Goal: Transaction & Acquisition: Purchase product/service

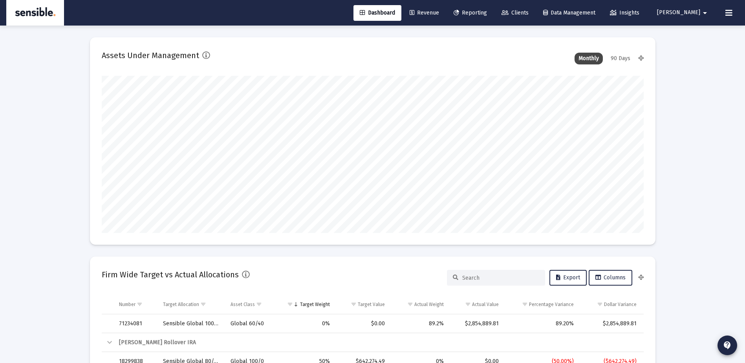
scroll to position [157, 542]
type input "[DATE]"
type input "[PERSON_NAME][EMAIL_ADDRESS][DOMAIN_NAME]"
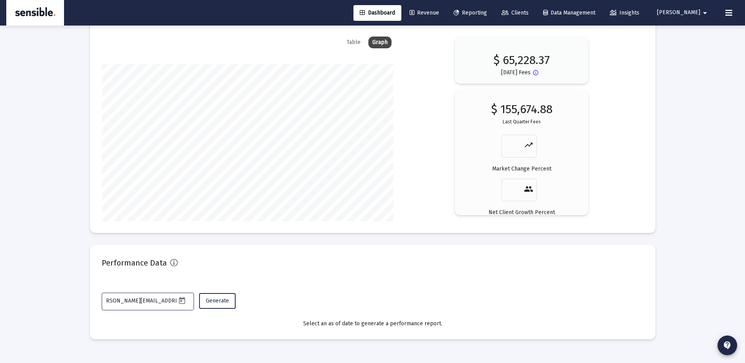
scroll to position [0, 0]
click at [445, 9] on link "Revenue" at bounding box center [424, 13] width 42 height 16
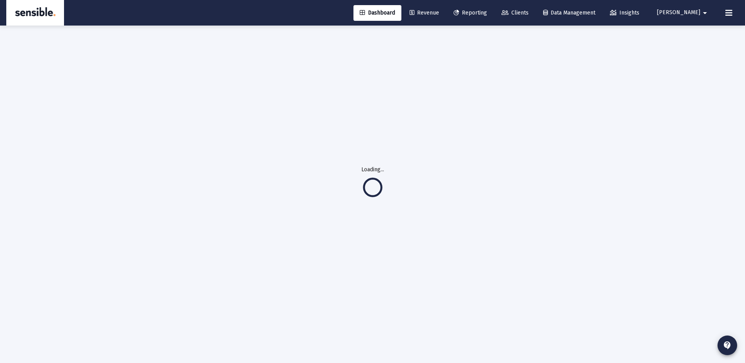
scroll to position [26, 0]
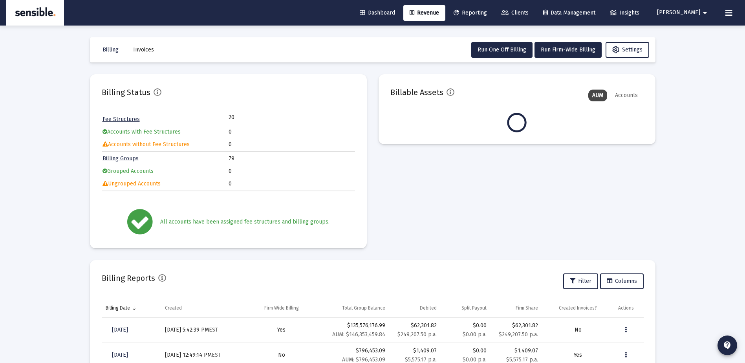
click at [644, 148] on app-billable-and-non-billable "Billable Assets AUM Accounts" at bounding box center [517, 161] width 277 height 174
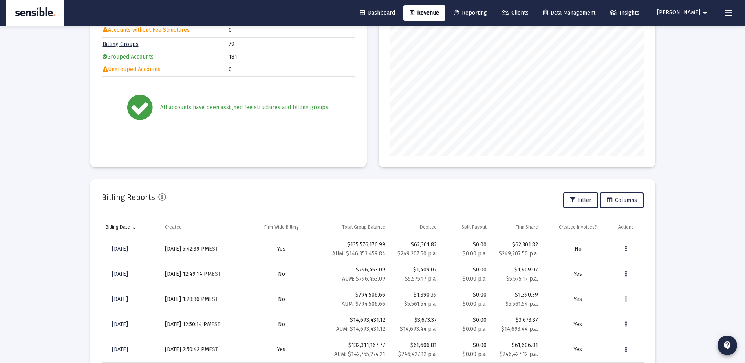
scroll to position [159, 0]
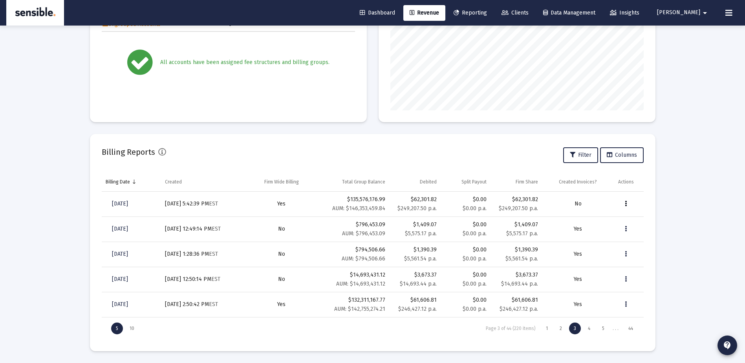
click at [626, 203] on icon "Data grid" at bounding box center [626, 203] width 2 height 9
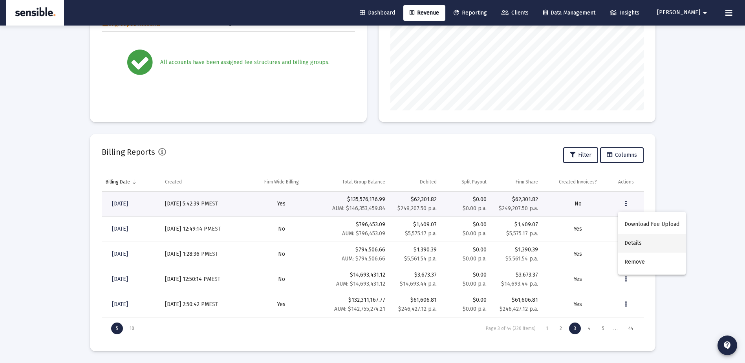
click at [633, 241] on button "Details" at bounding box center [652, 243] width 68 height 19
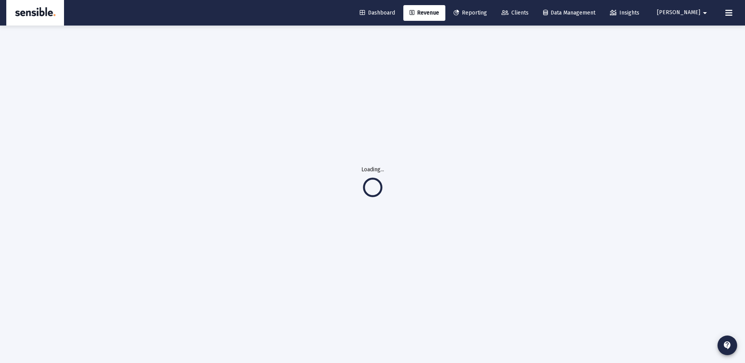
scroll to position [26, 0]
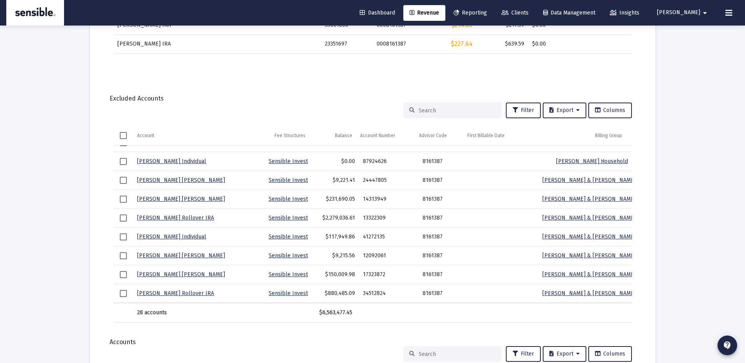
scroll to position [937, 0]
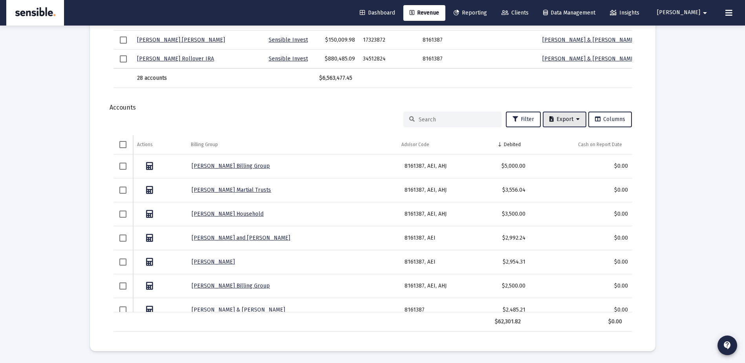
click at [548, 115] on button "Export" at bounding box center [565, 120] width 44 height 16
click at [557, 140] on button "Export All Rows" at bounding box center [566, 139] width 53 height 19
click at [566, 116] on span "Export" at bounding box center [564, 119] width 30 height 7
click at [564, 139] on button "Export All Rows" at bounding box center [566, 139] width 53 height 19
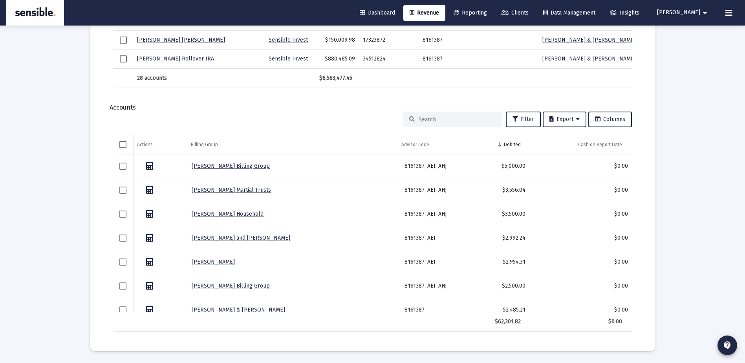
click at [565, 119] on span "Export" at bounding box center [564, 119] width 30 height 7
click at [561, 139] on button "Export All Rows" at bounding box center [566, 139] width 53 height 19
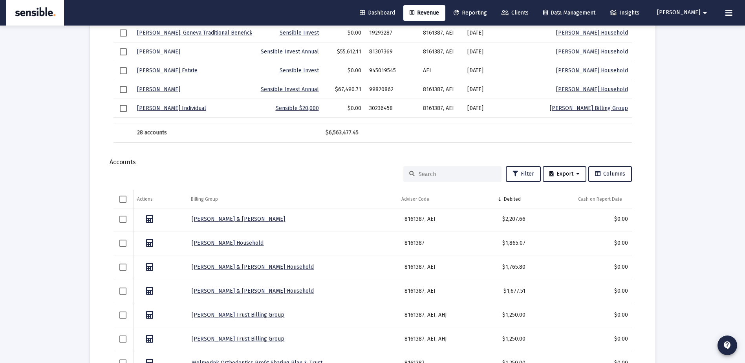
scroll to position [0, 0]
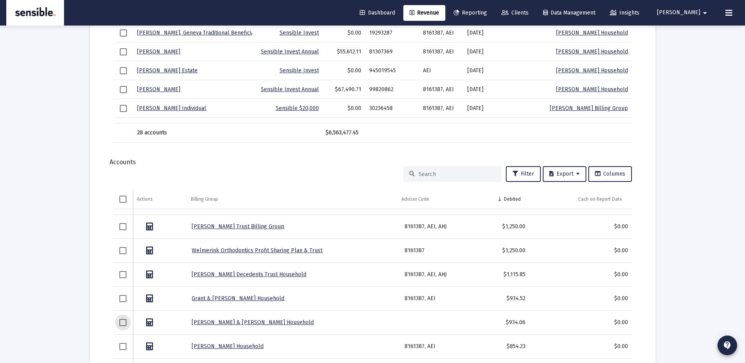
click at [124, 321] on span "Select row" at bounding box center [122, 322] width 7 height 7
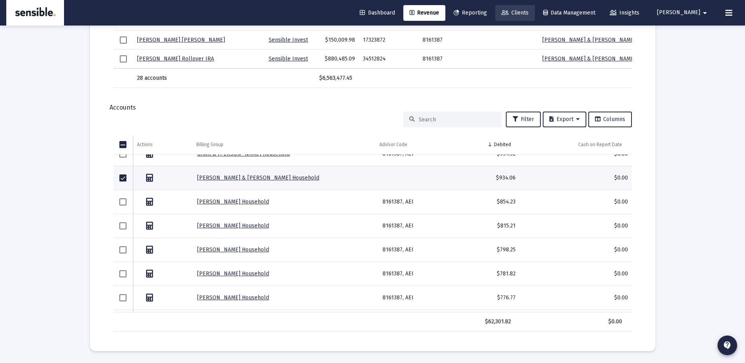
click at [529, 11] on span "Clients" at bounding box center [515, 12] width 27 height 7
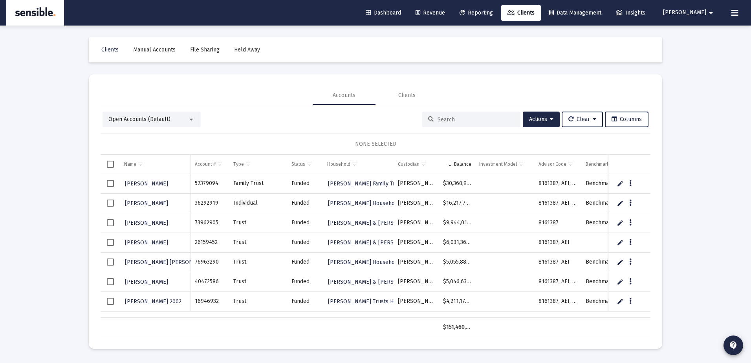
click at [437, 114] on div at bounding box center [471, 120] width 98 height 16
click at [442, 120] on input at bounding box center [476, 119] width 77 height 7
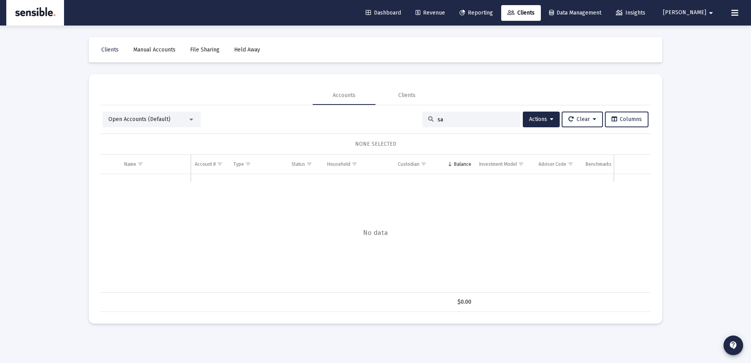
type input "s"
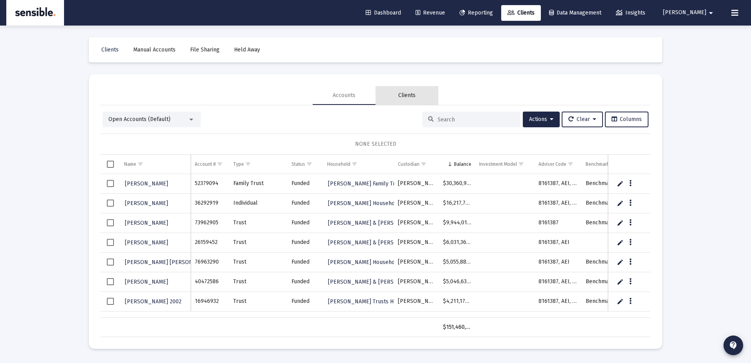
click at [407, 95] on div "Clients" at bounding box center [406, 96] width 17 height 8
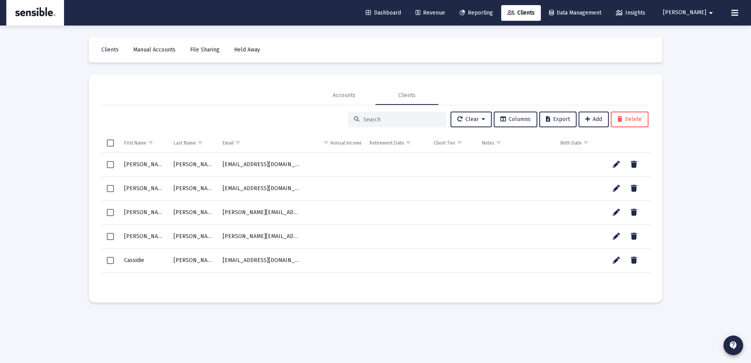
click at [398, 116] on input at bounding box center [401, 119] width 77 height 7
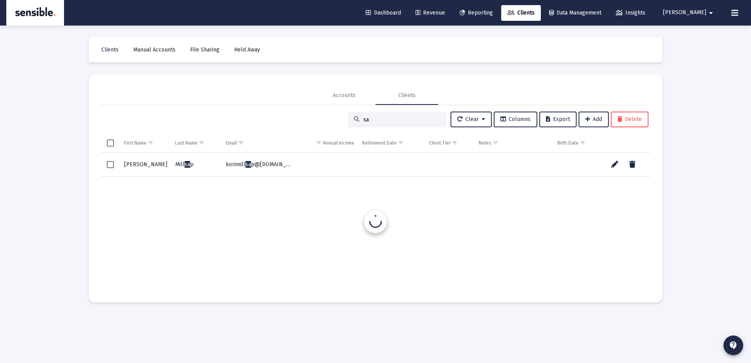
type input "s"
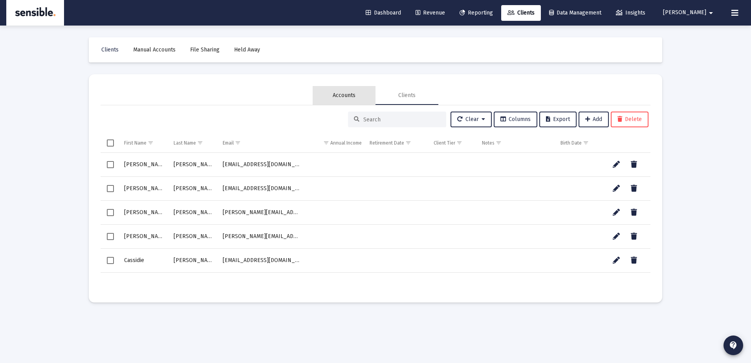
click at [342, 95] on div "Accounts" at bounding box center [344, 96] width 23 height 8
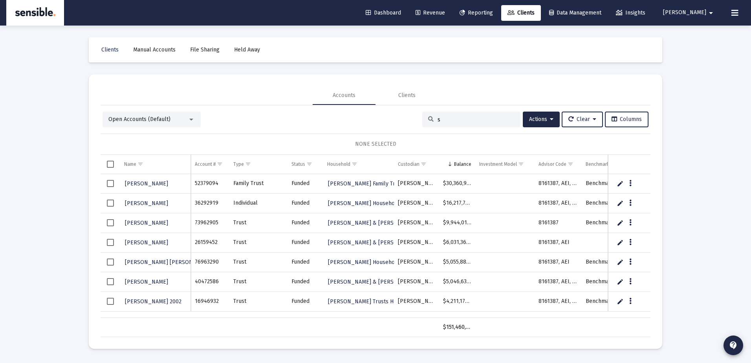
click at [438, 120] on input "s" at bounding box center [476, 119] width 77 height 7
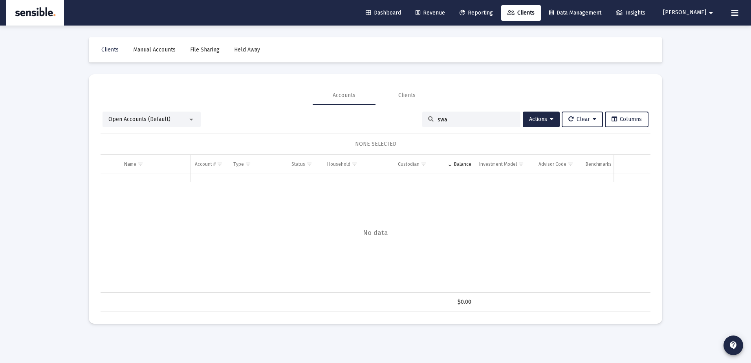
type input "swa"
click at [445, 11] on span "Revenue" at bounding box center [430, 12] width 29 height 7
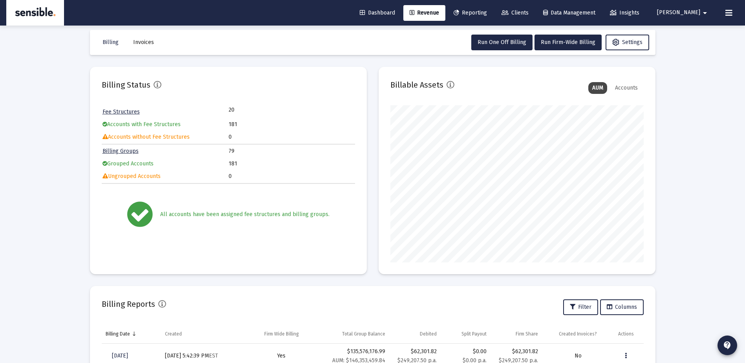
scroll to position [7, 0]
click at [556, 42] on span "Run Firm-Wide Billing" at bounding box center [568, 43] width 55 height 7
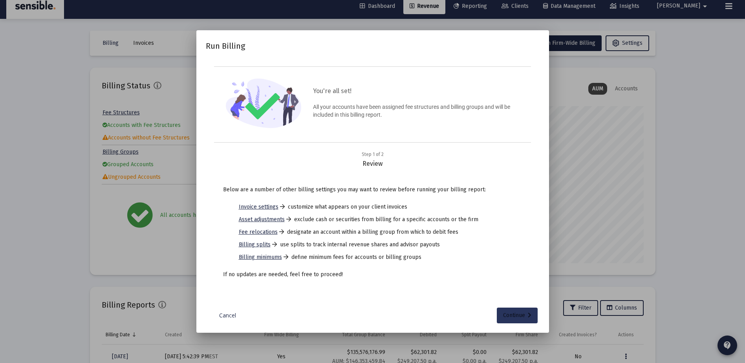
click at [516, 315] on div "Continue" at bounding box center [517, 316] width 28 height 16
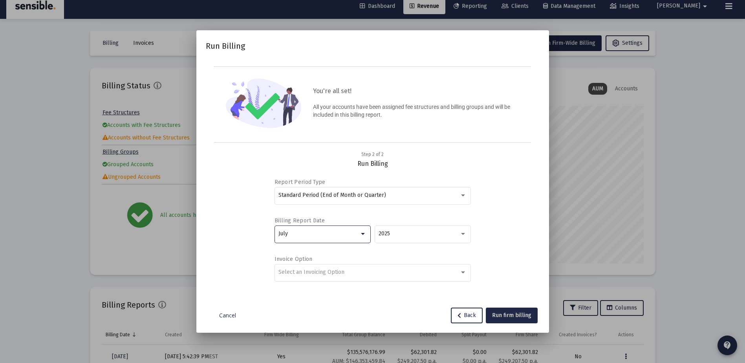
click at [342, 234] on div "July" at bounding box center [318, 234] width 81 height 6
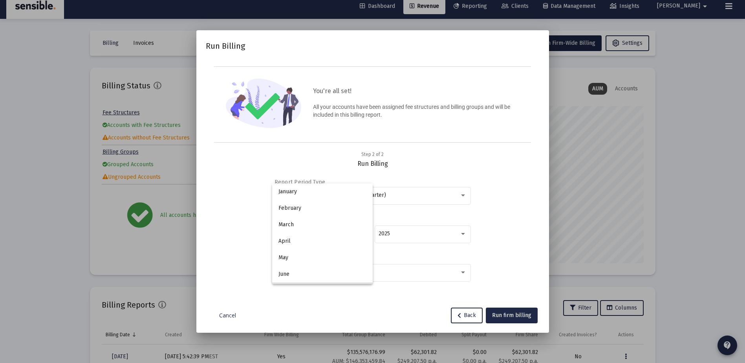
scroll to position [57, 0]
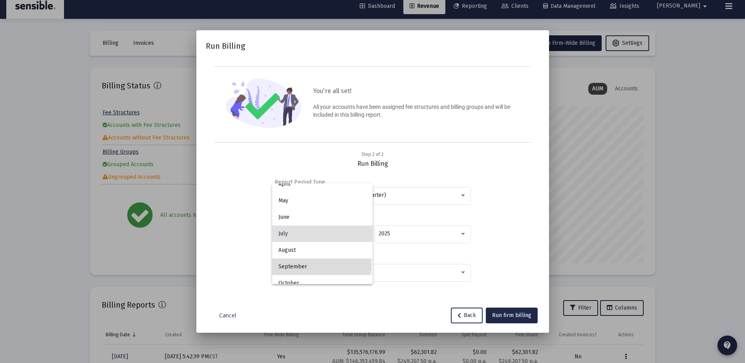
click at [321, 264] on span "September" at bounding box center [322, 266] width 88 height 16
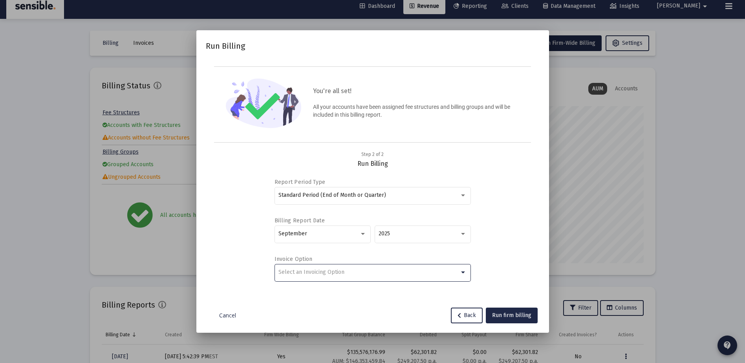
click at [372, 275] on div "Select an Invoicing Option" at bounding box center [368, 272] width 181 height 6
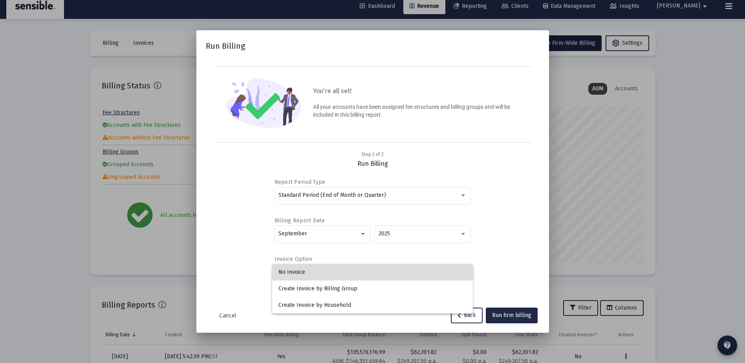
click at [350, 272] on span "No Invoice" at bounding box center [372, 272] width 188 height 16
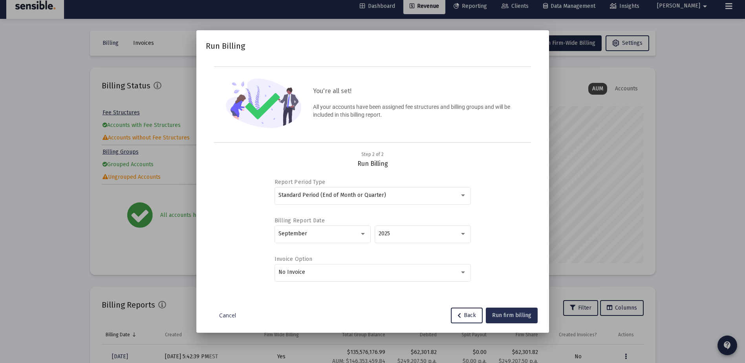
click at [503, 316] on span "Run firm billing" at bounding box center [511, 315] width 39 height 7
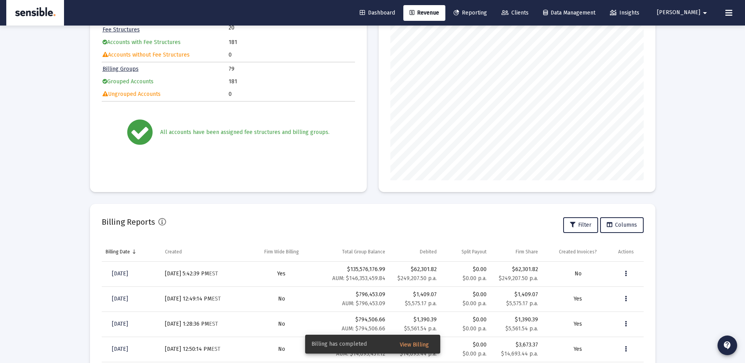
scroll to position [94, 0]
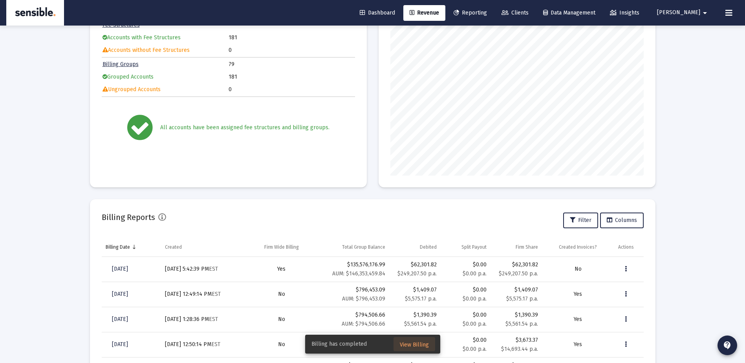
click at [412, 342] on span "View Billing" at bounding box center [414, 344] width 29 height 7
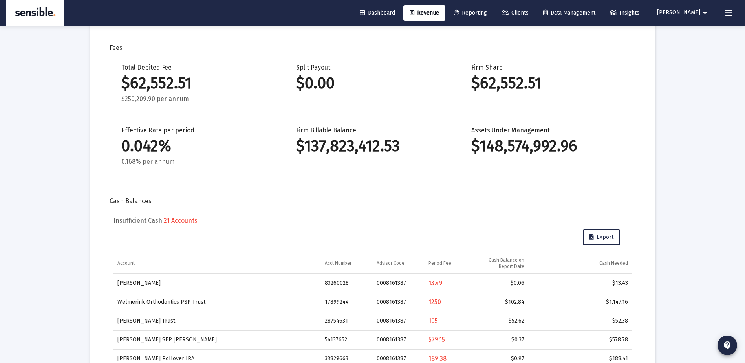
scroll to position [71, 0]
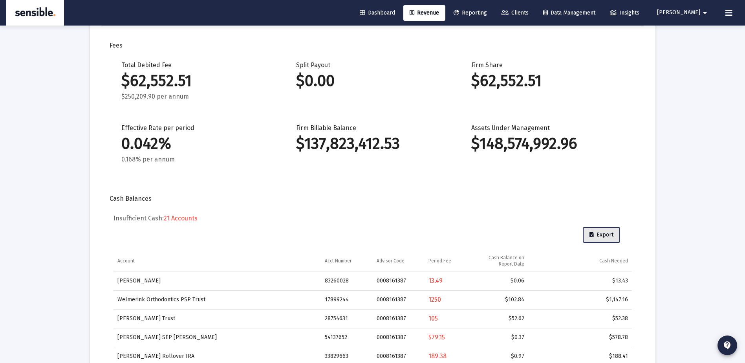
click at [599, 232] on span "Export" at bounding box center [601, 234] width 24 height 7
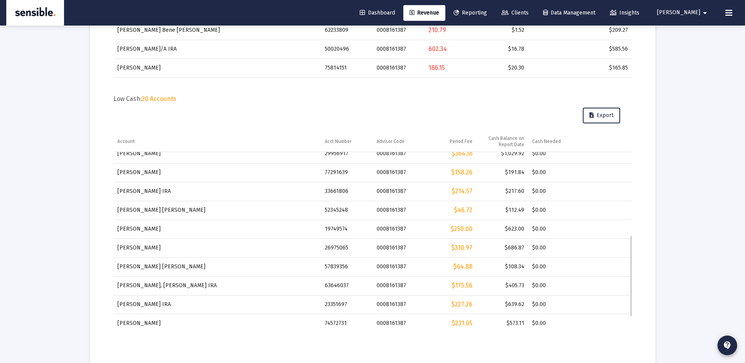
scroll to position [202, 0]
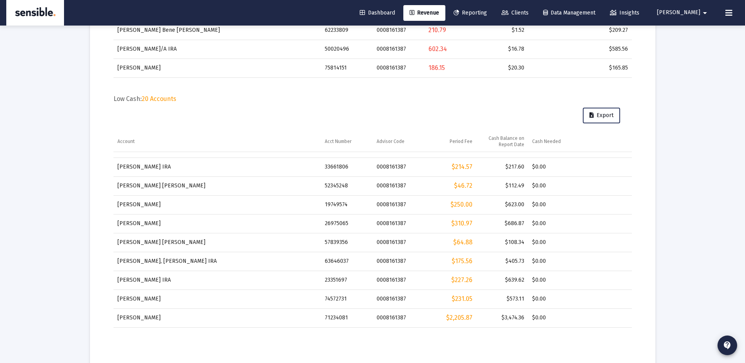
click at [594, 115] on span "Export" at bounding box center [601, 115] width 24 height 7
click at [578, 211] on td "$0.00" at bounding box center [580, 204] width 104 height 19
click at [599, 114] on span "Export" at bounding box center [601, 115] width 24 height 7
click at [373, 96] on h5 "Low Cash: 20 Accounts" at bounding box center [372, 99] width 518 height 8
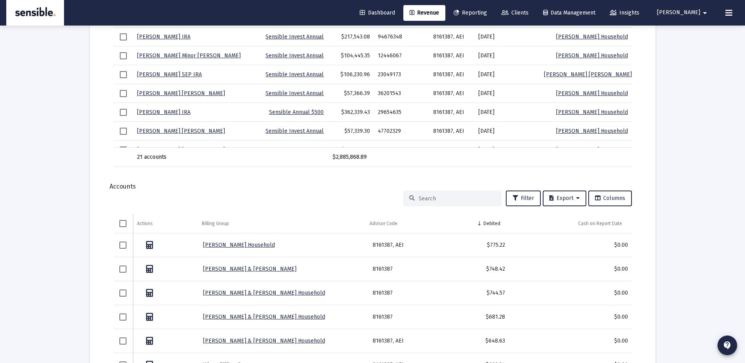
scroll to position [869, 0]
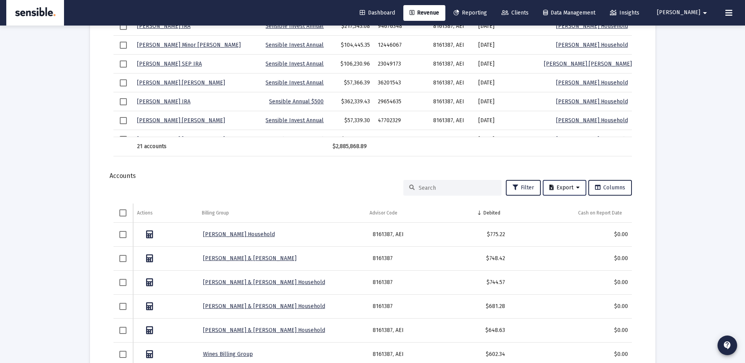
click at [562, 189] on span "Export" at bounding box center [564, 187] width 30 height 7
click at [562, 209] on button "Export All Rows" at bounding box center [566, 208] width 53 height 19
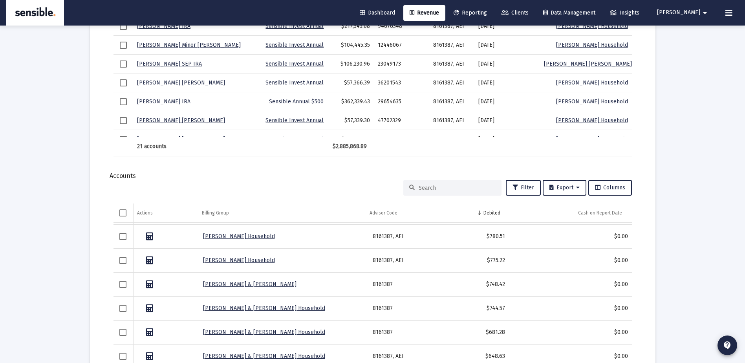
click at [258, 308] on link "[PERSON_NAME] & [PERSON_NAME] Household" at bounding box center [264, 308] width 122 height 7
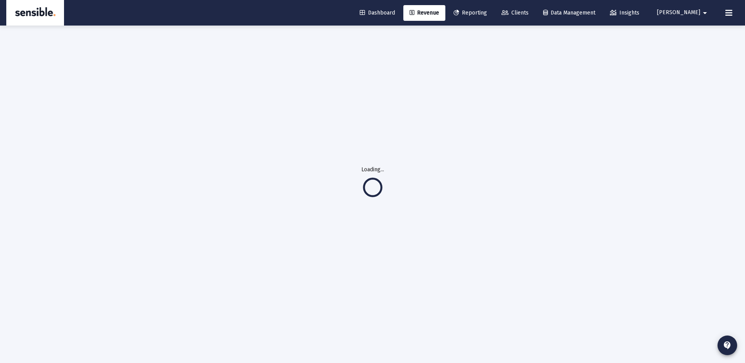
scroll to position [26, 0]
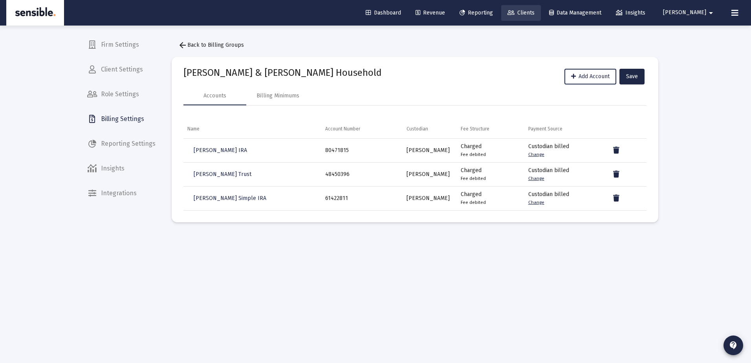
click at [535, 13] on span "Clients" at bounding box center [520, 12] width 27 height 7
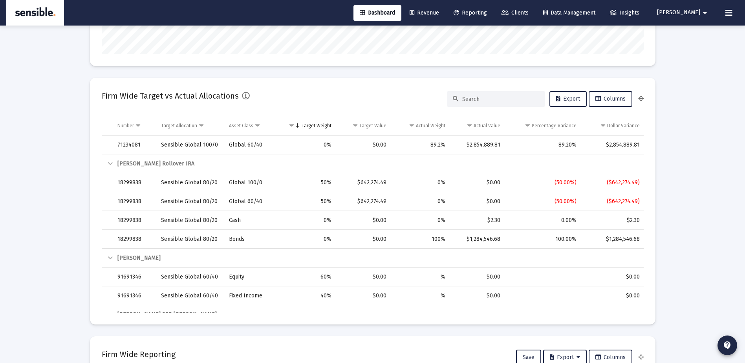
scroll to position [179, 0]
drag, startPoint x: 366, startPoint y: 111, endPoint x: 499, endPoint y: 11, distance: 166.7
click at [487, 11] on span "Reporting" at bounding box center [470, 12] width 33 height 7
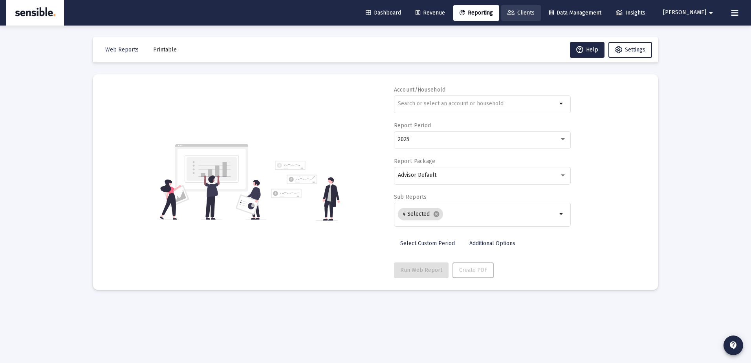
click at [535, 11] on span "Clients" at bounding box center [520, 12] width 27 height 7
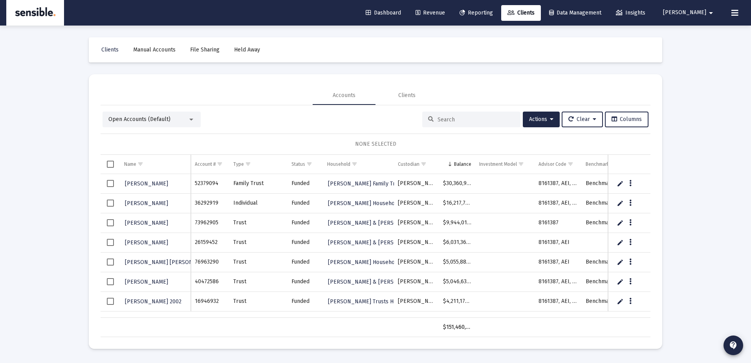
click at [454, 113] on div at bounding box center [471, 120] width 98 height 16
click at [456, 121] on input at bounding box center [476, 119] width 77 height 7
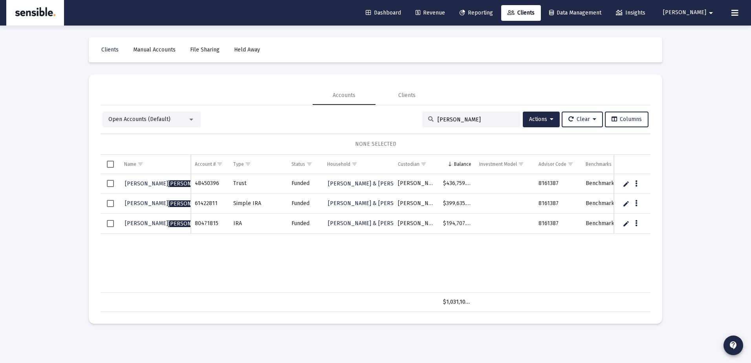
type input "[PERSON_NAME]"
click at [445, 9] on span "Revenue" at bounding box center [430, 12] width 29 height 7
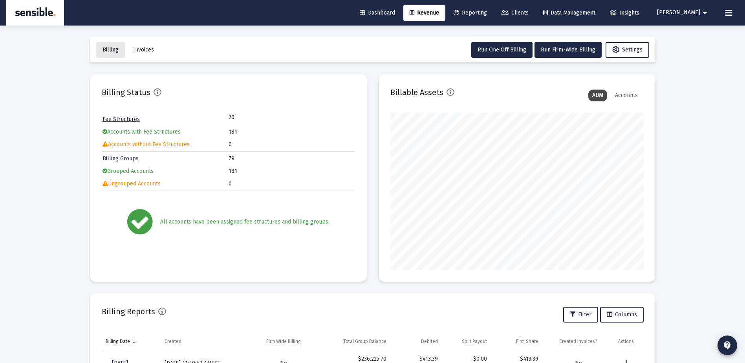
click at [110, 51] on span "Billing" at bounding box center [111, 49] width 16 height 7
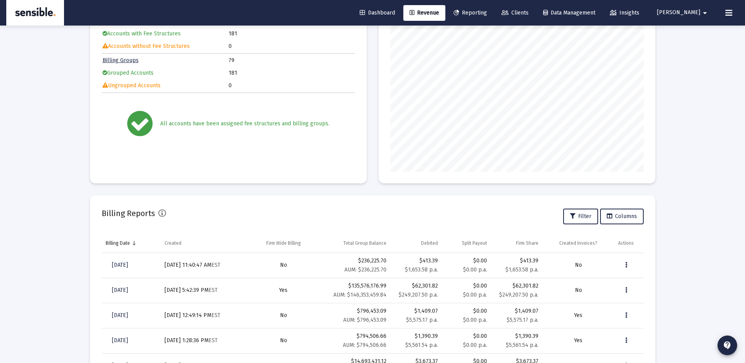
scroll to position [99, 0]
click at [529, 11] on span "Clients" at bounding box center [515, 12] width 27 height 7
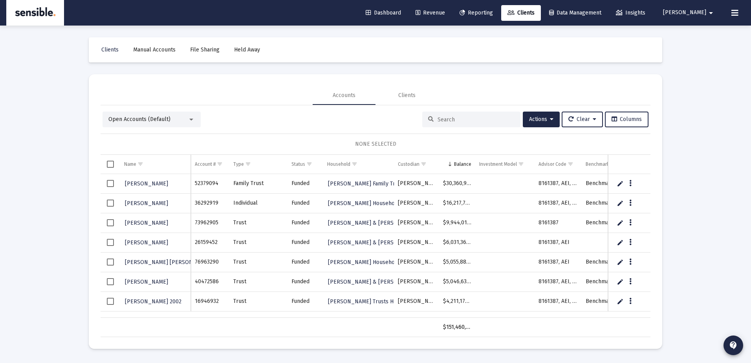
drag, startPoint x: 450, startPoint y: 115, endPoint x: 450, endPoint y: 119, distance: 4.8
click at [450, 119] on div at bounding box center [471, 120] width 98 height 16
click at [450, 119] on input at bounding box center [476, 119] width 77 height 7
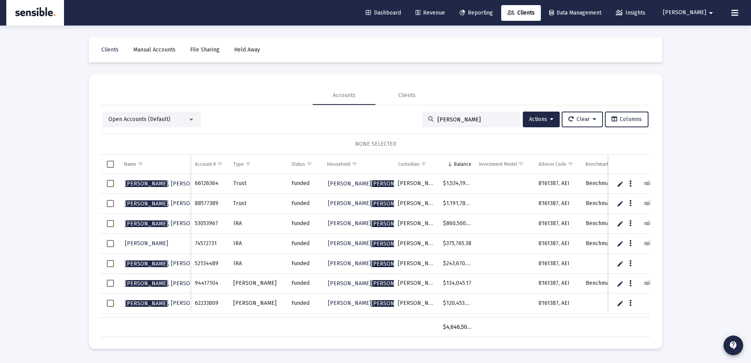
type input "[PERSON_NAME]"
drag, startPoint x: 354, startPoint y: 256, endPoint x: 113, endPoint y: 263, distance: 241.3
click at [113, 263] on span "Select row" at bounding box center [110, 263] width 7 height 7
click at [531, 120] on span "Actions" at bounding box center [541, 119] width 24 height 7
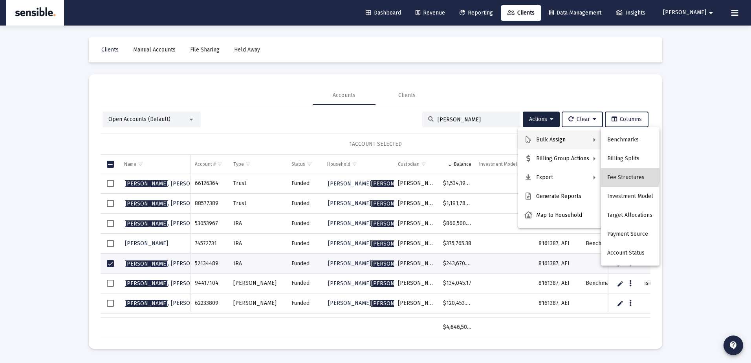
click at [617, 176] on button "Fee Structures" at bounding box center [630, 177] width 59 height 19
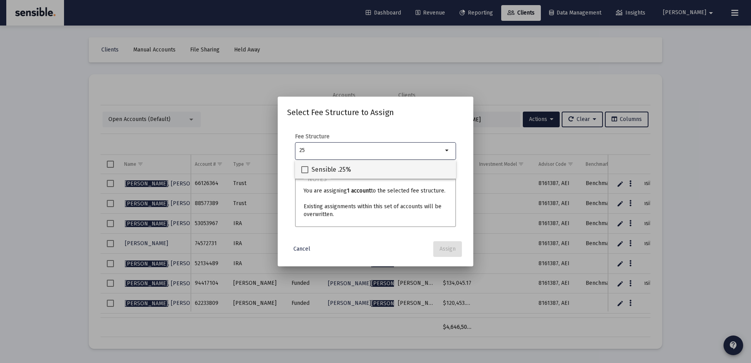
type input "25"
click at [343, 167] on span "Sensible .25%" at bounding box center [331, 169] width 40 height 9
click at [305, 173] on input "Sensible .25%" at bounding box center [304, 173] width 0 height 0
checkbox input "true"
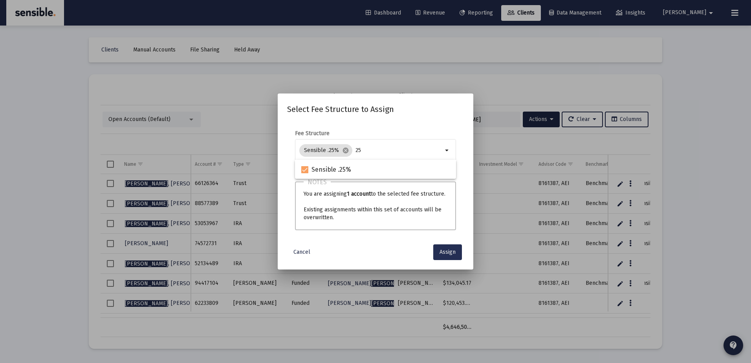
click at [449, 247] on button "Assign" at bounding box center [447, 252] width 29 height 16
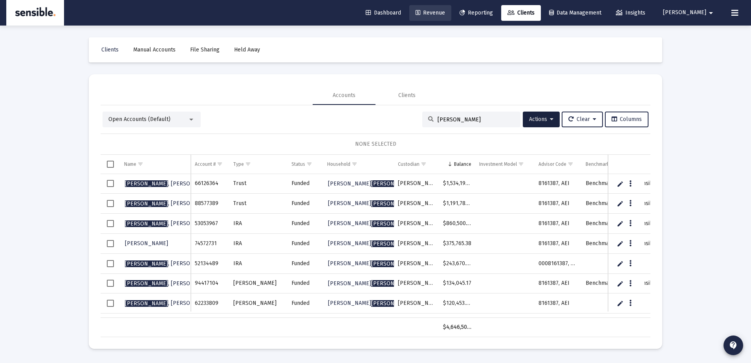
click at [445, 14] on span "Revenue" at bounding box center [430, 12] width 29 height 7
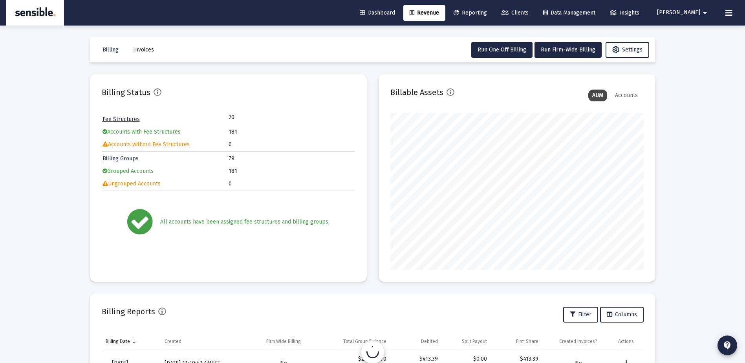
scroll to position [157, 253]
click at [495, 48] on span "Run One Off Billing" at bounding box center [502, 49] width 49 height 7
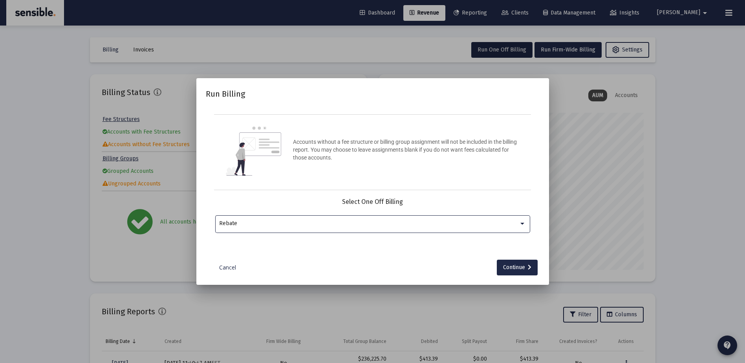
click at [406, 226] on div "Rebate" at bounding box center [369, 223] width 300 height 6
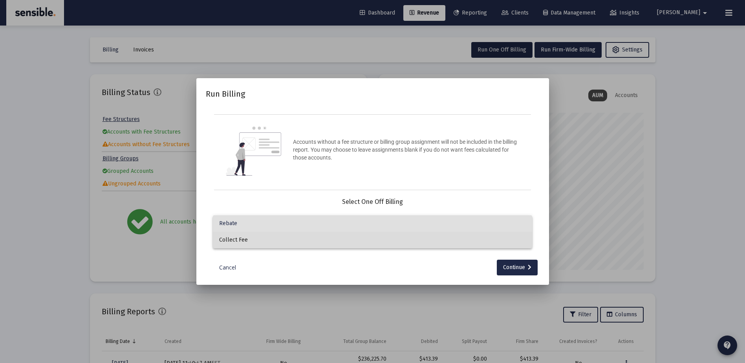
click at [401, 242] on span "Collect Fee" at bounding box center [372, 240] width 307 height 16
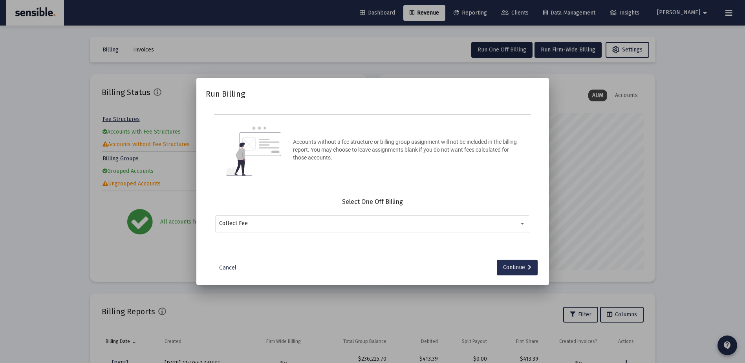
click at [524, 265] on div "Continue" at bounding box center [517, 268] width 28 height 16
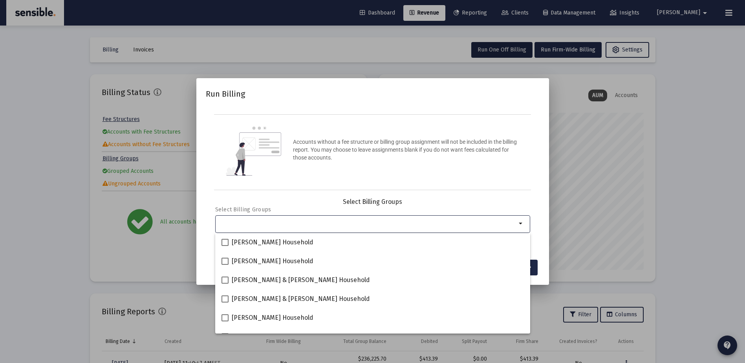
click at [444, 223] on input "Selection" at bounding box center [367, 223] width 297 height 6
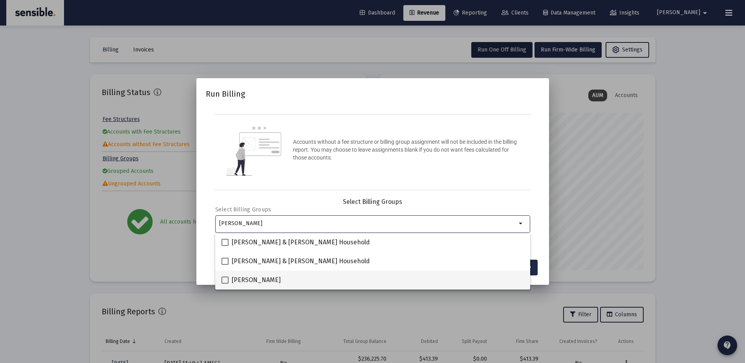
type input "[PERSON_NAME]"
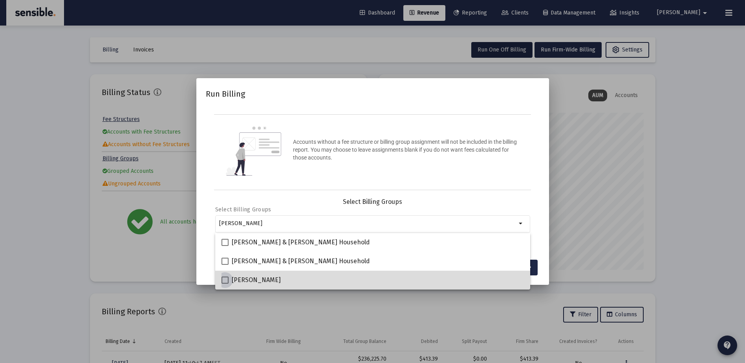
click at [253, 277] on span "[PERSON_NAME]" at bounding box center [256, 279] width 49 height 9
click at [225, 284] on input "[PERSON_NAME]" at bounding box center [225, 284] width 0 height 0
checkbox input "true"
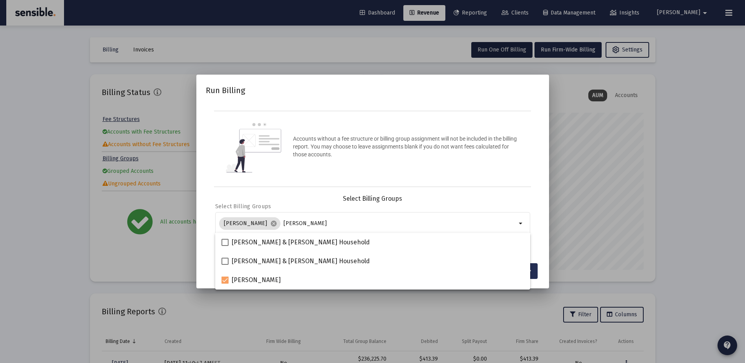
click at [532, 271] on button "Continue" at bounding box center [517, 271] width 41 height 16
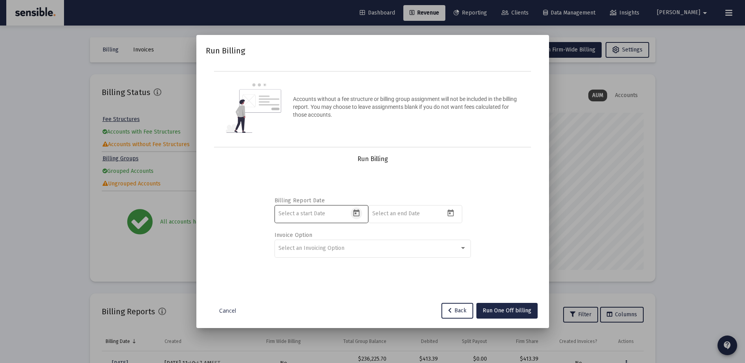
click at [356, 216] on icon "Open calendar" at bounding box center [356, 212] width 6 height 7
click at [364, 79] on button "Previous month" at bounding box center [361, 81] width 16 height 16
click at [315, 131] on div "1" at bounding box center [317, 132] width 14 height 14
type input "[DATE]"
click at [402, 214] on input at bounding box center [408, 214] width 72 height 6
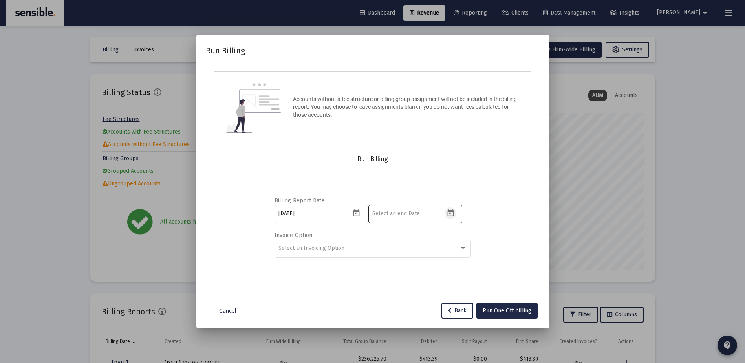
click at [452, 216] on icon "Open calendar" at bounding box center [451, 213] width 8 height 8
click at [473, 81] on button "Next month" at bounding box center [473, 81] width 16 height 16
click at [415, 196] on div "30" at bounding box center [411, 195] width 14 height 14
type input "[DATE]"
click at [383, 248] on div "Select an Invoicing Option" at bounding box center [368, 248] width 181 height 6
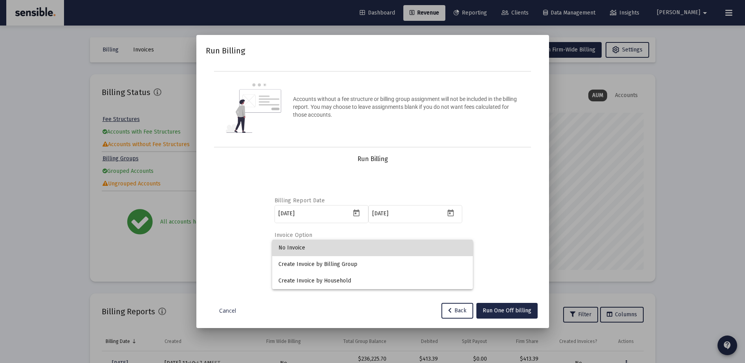
click at [326, 248] on span "No Invoice" at bounding box center [372, 248] width 188 height 16
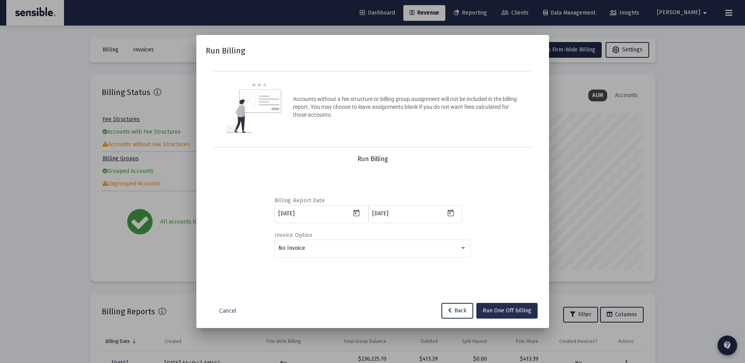
click at [499, 308] on span "Run One Off billing" at bounding box center [507, 310] width 49 height 7
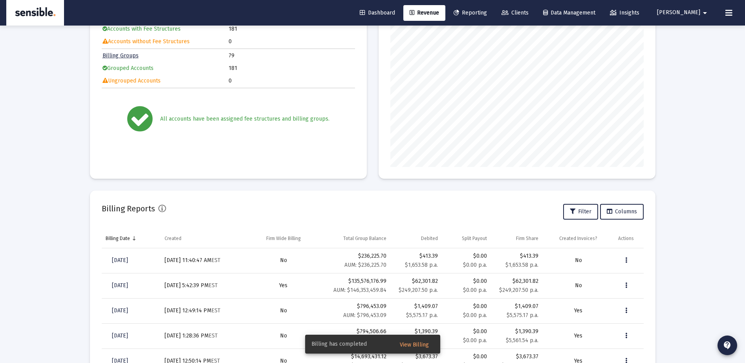
scroll to position [104, 0]
click at [413, 345] on span "View Billing" at bounding box center [414, 344] width 29 height 7
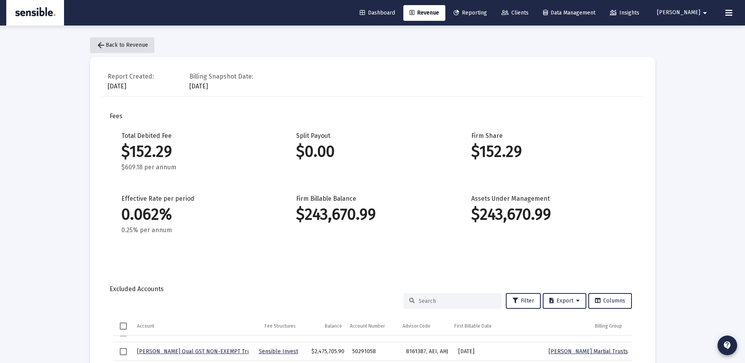
click at [123, 45] on span "arrow_back Back to Revenue" at bounding box center [122, 45] width 52 height 7
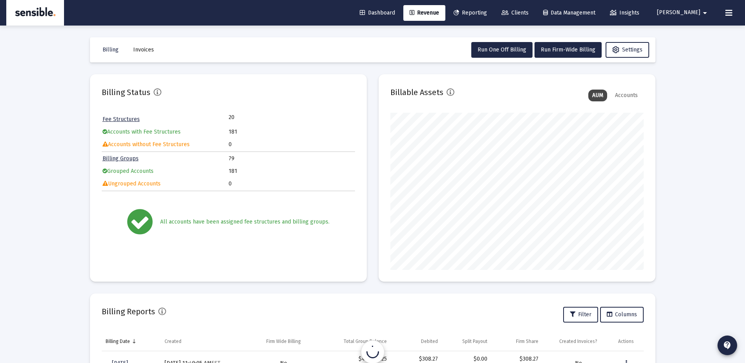
scroll to position [157, 253]
click at [112, 51] on span "Billing" at bounding box center [111, 49] width 16 height 7
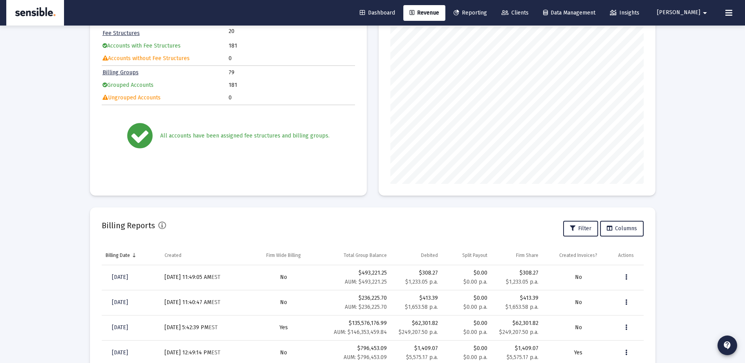
scroll to position [85, 0]
click at [627, 274] on icon "Data grid" at bounding box center [626, 277] width 2 height 9
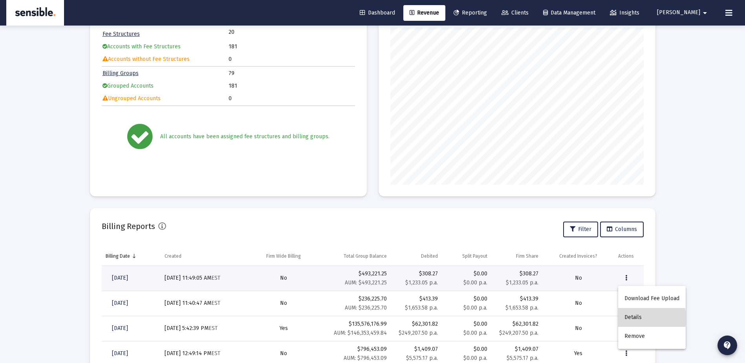
click at [637, 318] on button "Details" at bounding box center [652, 317] width 68 height 19
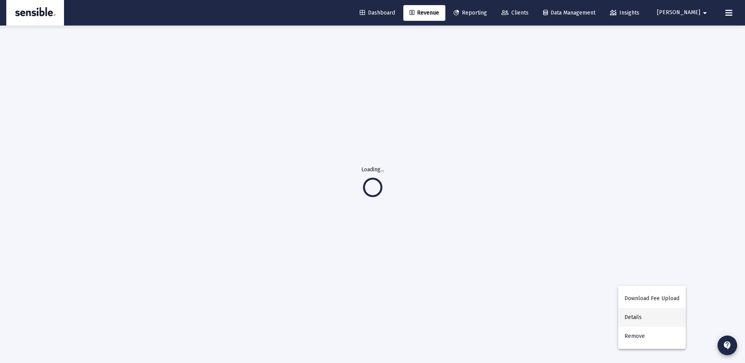
scroll to position [26, 0]
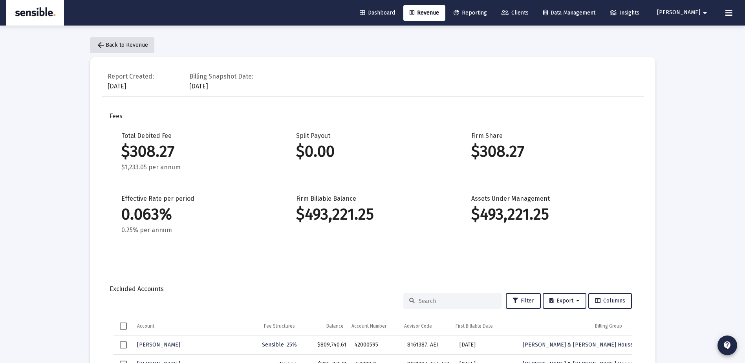
click at [125, 44] on span "arrow_back Back to Revenue" at bounding box center [122, 45] width 52 height 7
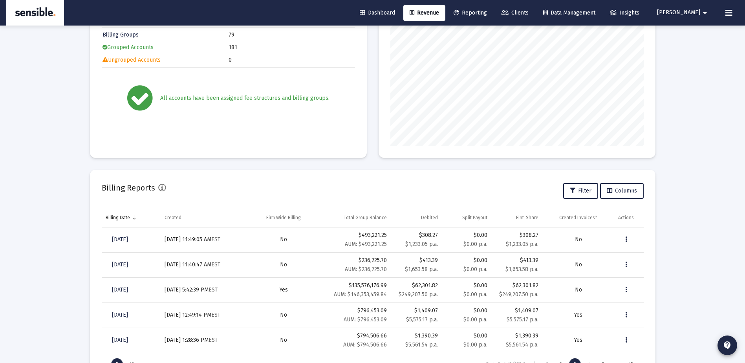
scroll to position [159, 0]
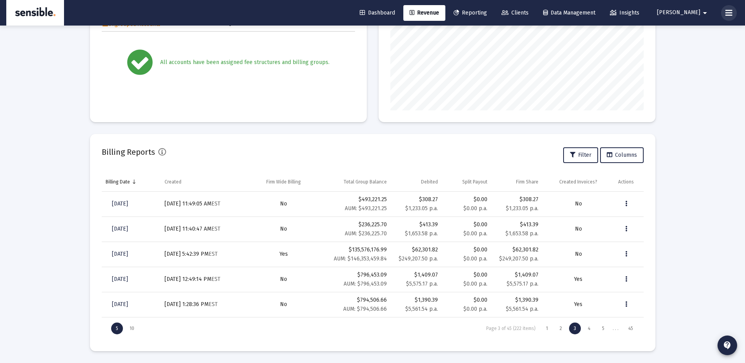
click at [727, 11] on icon at bounding box center [728, 12] width 7 height 9
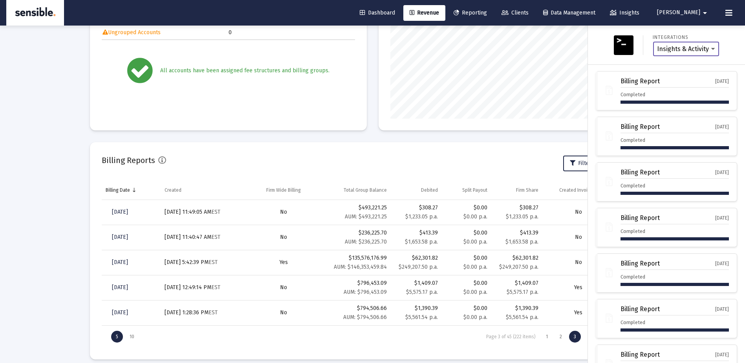
scroll to position [144, 0]
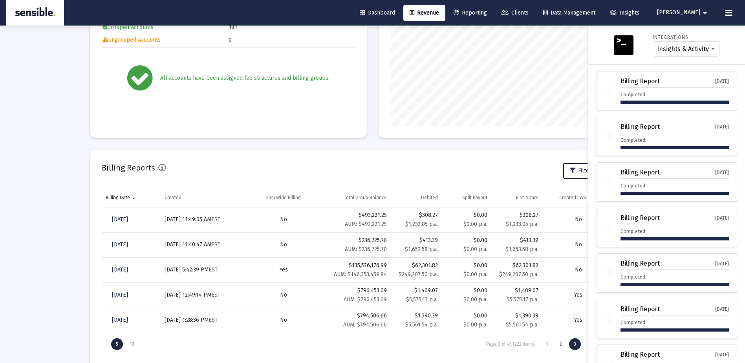
click at [386, 181] on div at bounding box center [372, 181] width 745 height 363
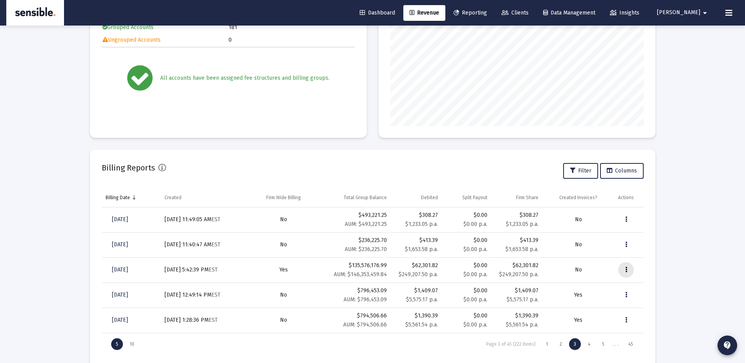
click at [624, 268] on button "Data grid" at bounding box center [626, 270] width 16 height 16
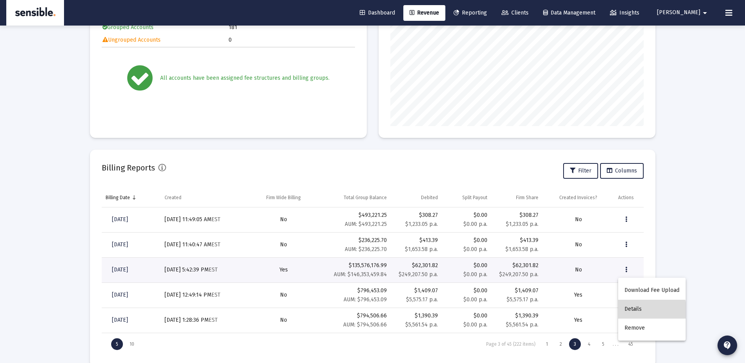
click at [632, 311] on button "Details" at bounding box center [652, 309] width 68 height 19
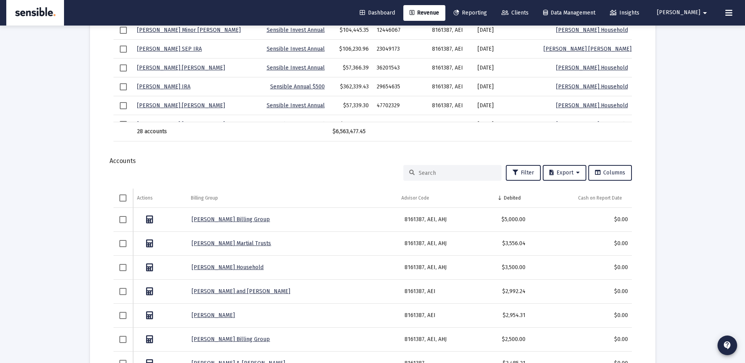
scroll to position [924, 0]
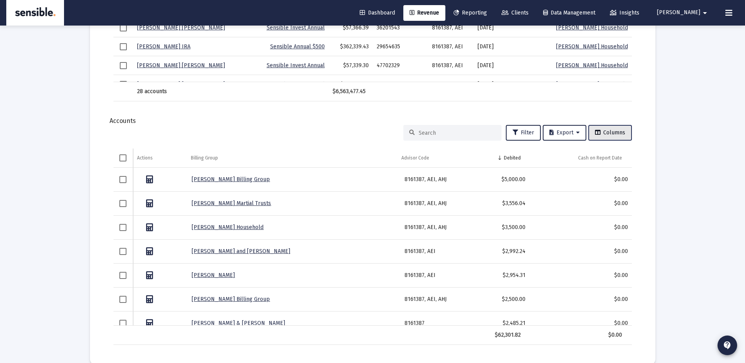
click at [608, 129] on button "Columns" at bounding box center [610, 133] width 44 height 16
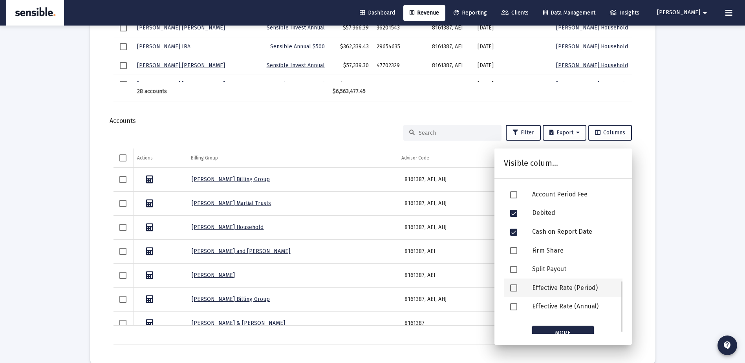
scroll to position [272, 0]
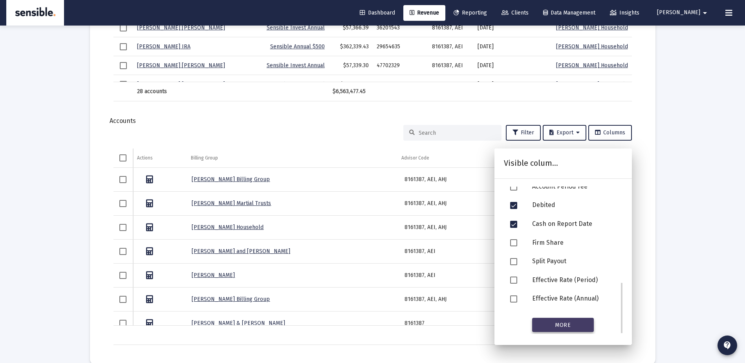
click at [564, 328] on span "More" at bounding box center [563, 324] width 16 height 7
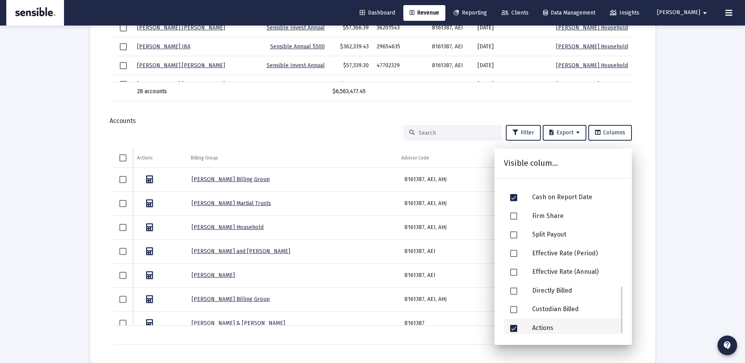
scroll to position [306, 0]
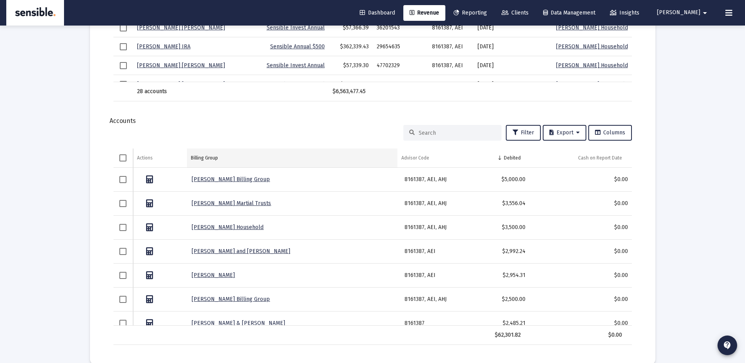
click at [204, 161] on div "Billing Group" at bounding box center [204, 158] width 27 height 6
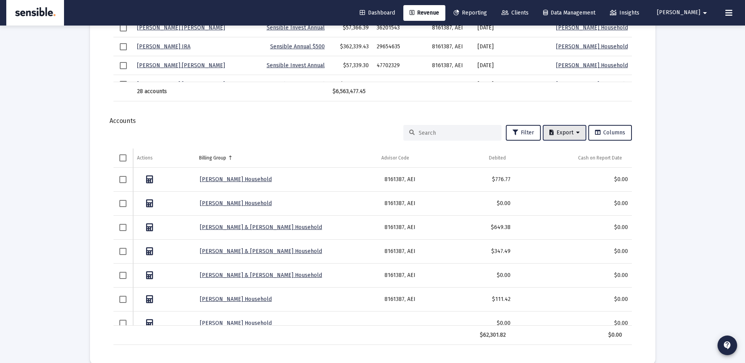
click at [563, 127] on button "Export" at bounding box center [565, 133] width 44 height 16
click at [566, 149] on button "Export All Rows" at bounding box center [566, 153] width 53 height 19
click at [243, 180] on link "[PERSON_NAME] Household" at bounding box center [236, 179] width 72 height 7
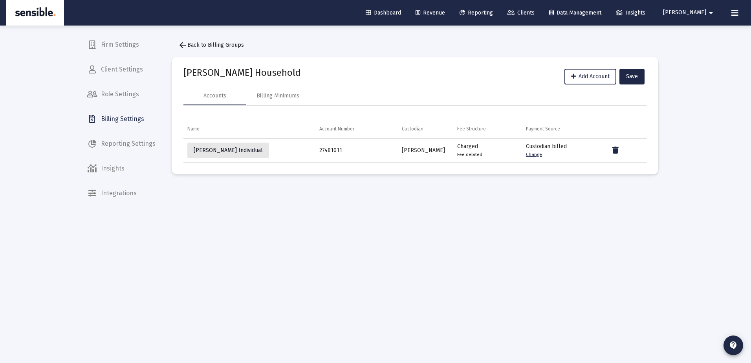
click at [235, 153] on span "[PERSON_NAME] Individual" at bounding box center [228, 150] width 69 height 7
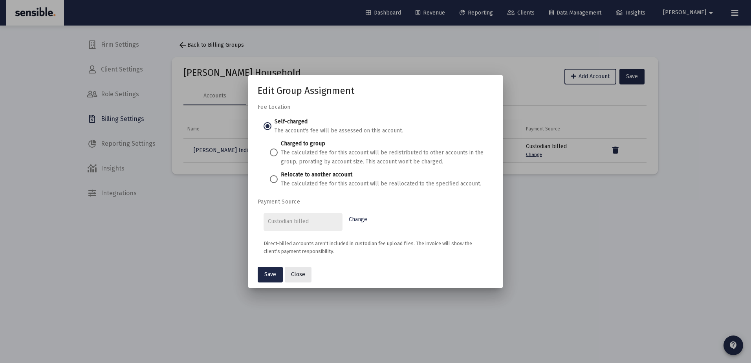
click at [300, 273] on span "Close" at bounding box center [298, 274] width 14 height 7
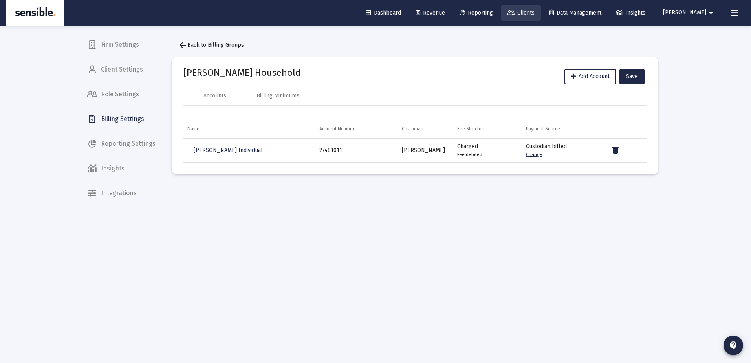
click at [535, 9] on span "Clients" at bounding box center [520, 12] width 27 height 7
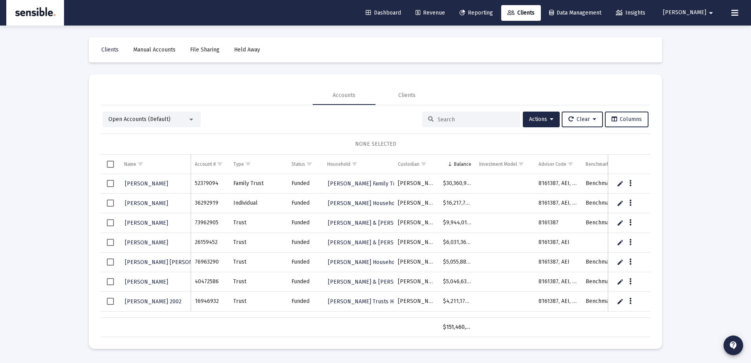
click at [440, 118] on input at bounding box center [476, 119] width 77 height 7
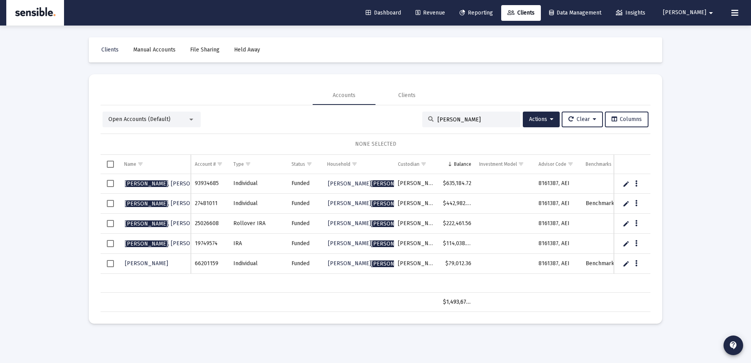
type input "[PERSON_NAME]"
click at [141, 204] on span "[PERSON_NAME]" at bounding box center [169, 203] width 89 height 7
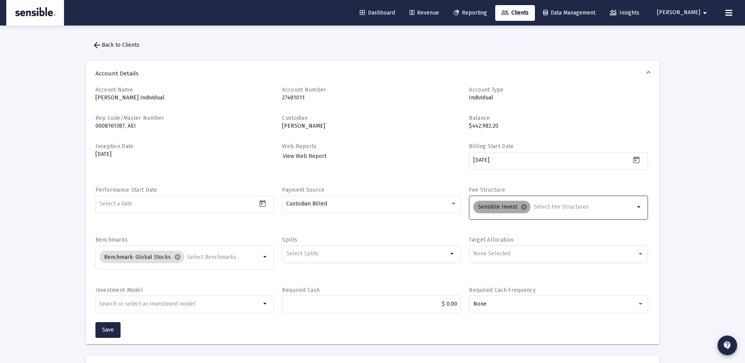
click at [488, 208] on mat-chip "Sensible Invest cancel" at bounding box center [501, 207] width 57 height 13
click at [696, 13] on span "[PERSON_NAME]" at bounding box center [678, 12] width 43 height 7
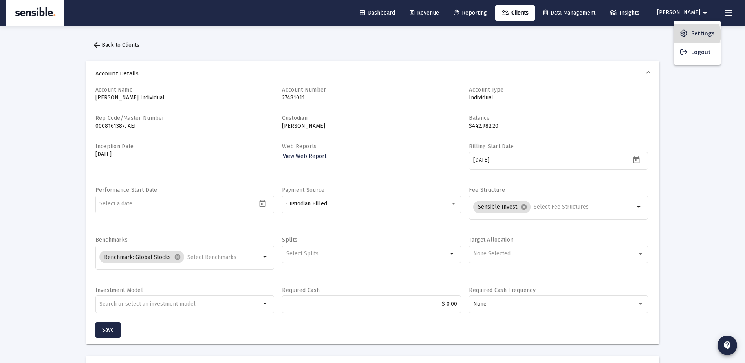
click at [695, 35] on span "Settings" at bounding box center [702, 33] width 23 height 19
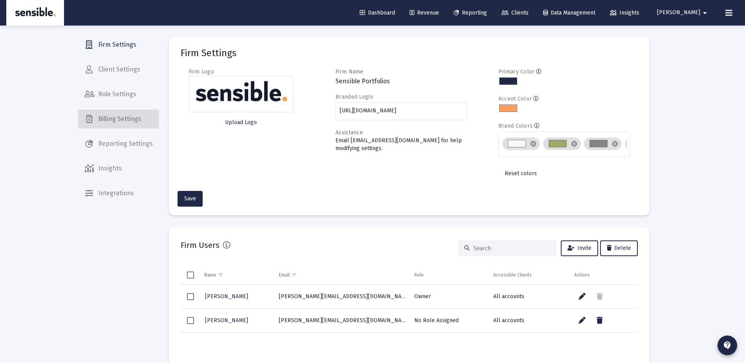
click at [133, 116] on span "Billing Settings" at bounding box center [118, 119] width 81 height 19
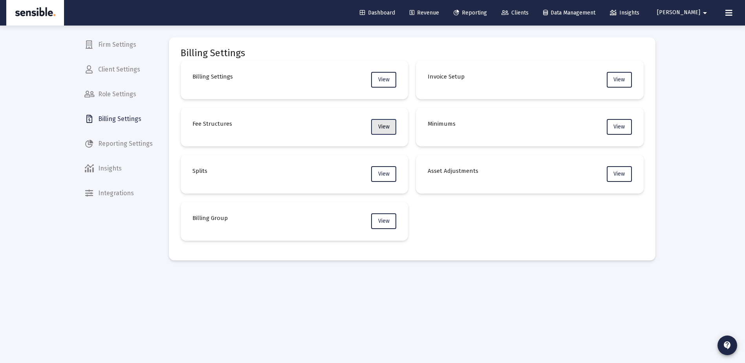
click at [384, 124] on span "View" at bounding box center [383, 126] width 11 height 7
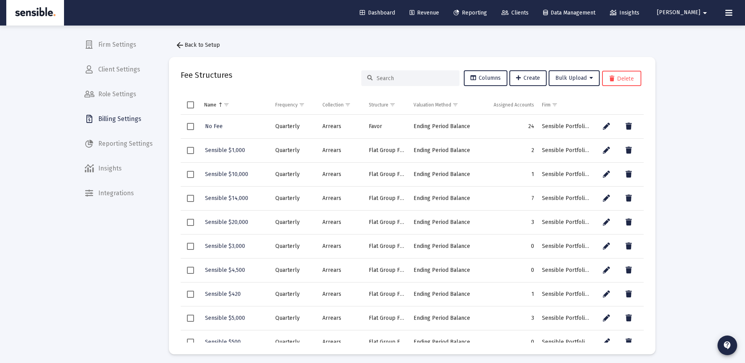
click at [410, 77] on input at bounding box center [415, 78] width 77 height 7
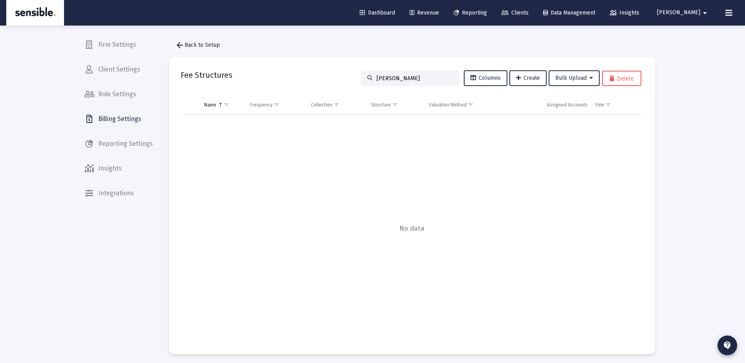
type input "[PERSON_NAME]"
click at [433, 78] on input "[PERSON_NAME]" at bounding box center [415, 78] width 77 height 7
type input "a"
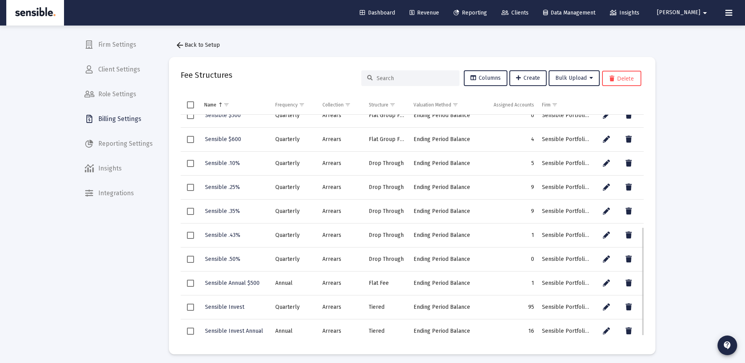
scroll to position [251, 0]
click at [217, 284] on span "Sensible Invest" at bounding box center [224, 282] width 39 height 7
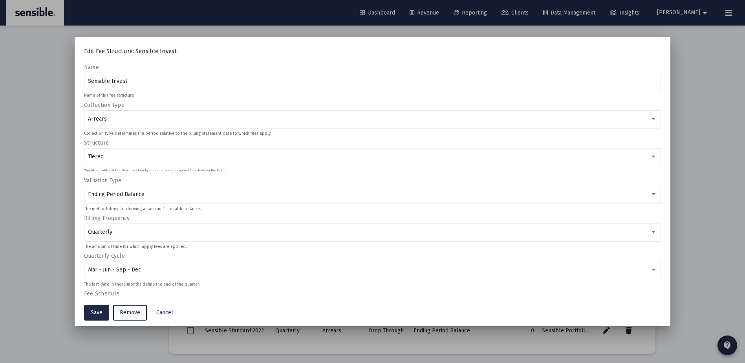
click at [217, 284] on div "Edit Fee Structure: Sensible Invest Name Sensible Invest Name of this fee struc…" at bounding box center [373, 181] width 596 height 289
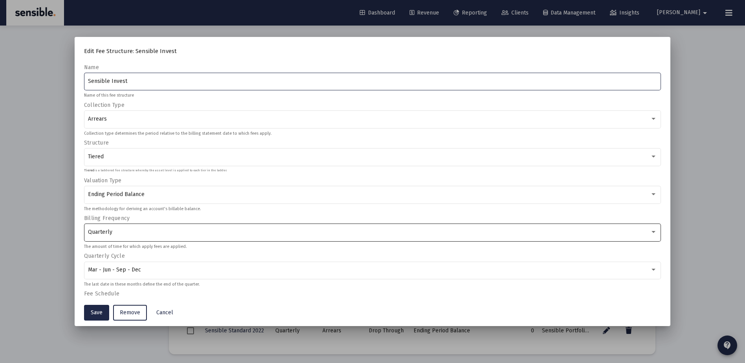
scroll to position [78, 0]
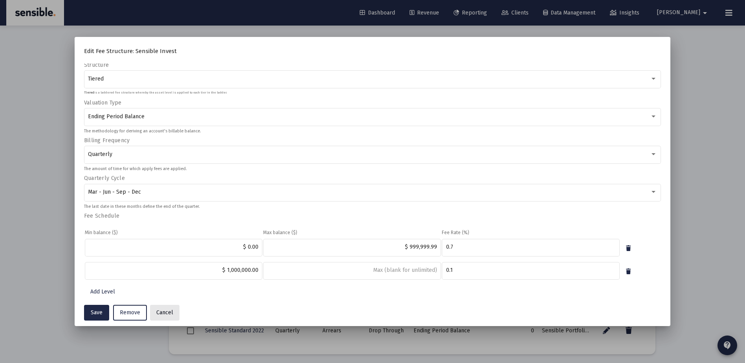
click at [163, 311] on span "Cancel" at bounding box center [164, 312] width 17 height 7
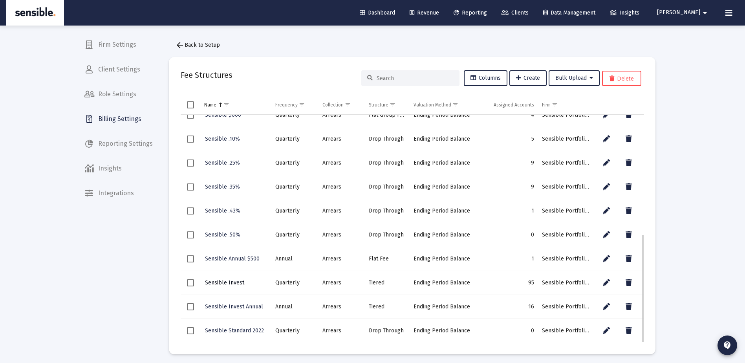
scroll to position [3, 0]
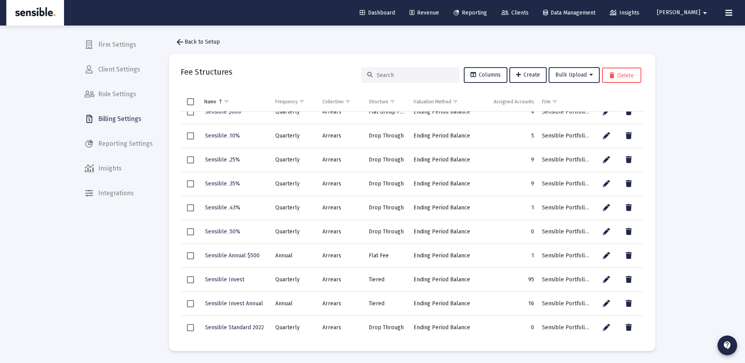
click at [439, 10] on span "Revenue" at bounding box center [424, 12] width 29 height 7
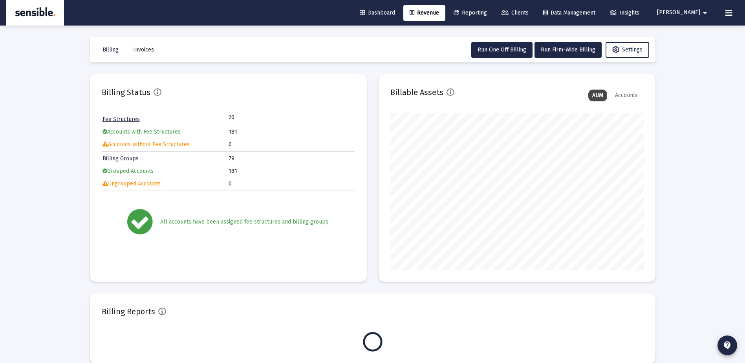
scroll to position [157, 253]
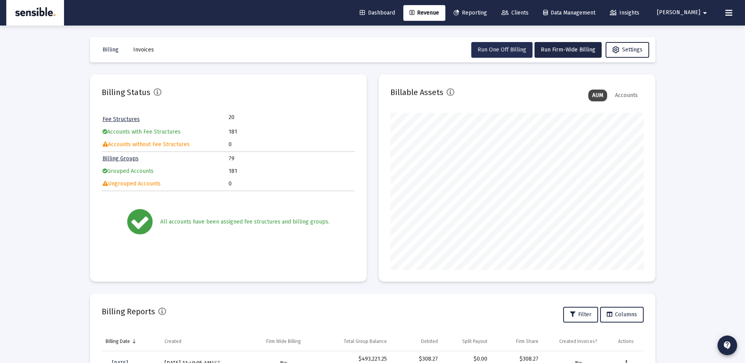
click at [502, 47] on span "Run One Off Billing" at bounding box center [502, 49] width 49 height 7
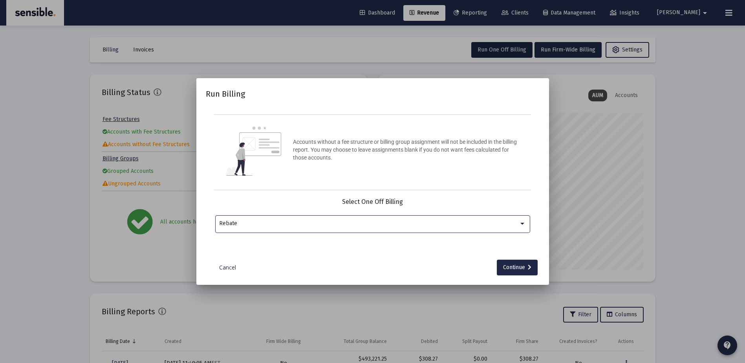
click at [384, 225] on div "Rebate" at bounding box center [369, 223] width 300 height 6
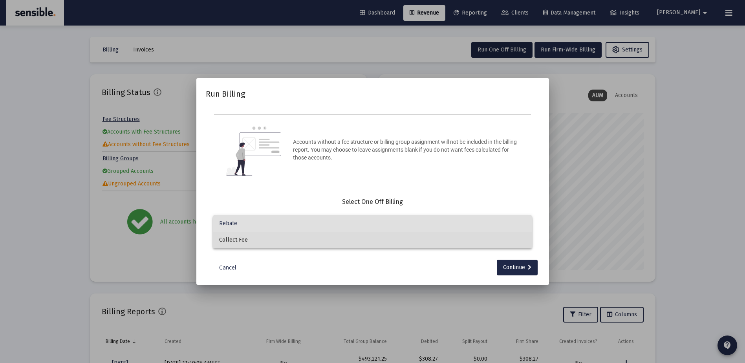
click at [371, 239] on span "Collect Fee" at bounding box center [372, 240] width 307 height 16
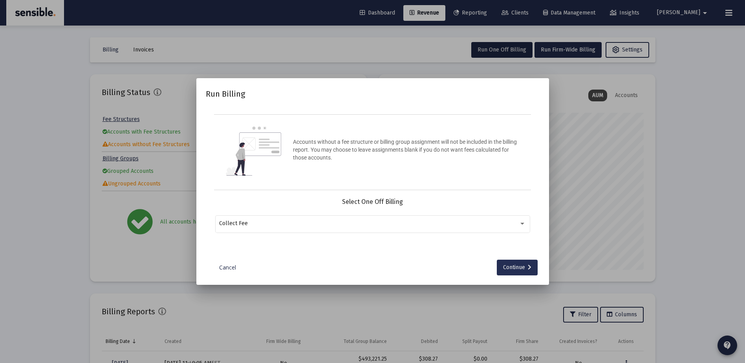
click at [516, 265] on div "Continue" at bounding box center [517, 268] width 28 height 16
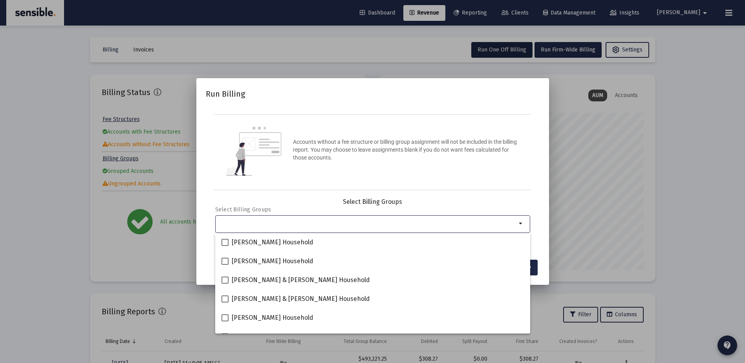
click at [435, 219] on div "Selection" at bounding box center [368, 223] width 300 height 9
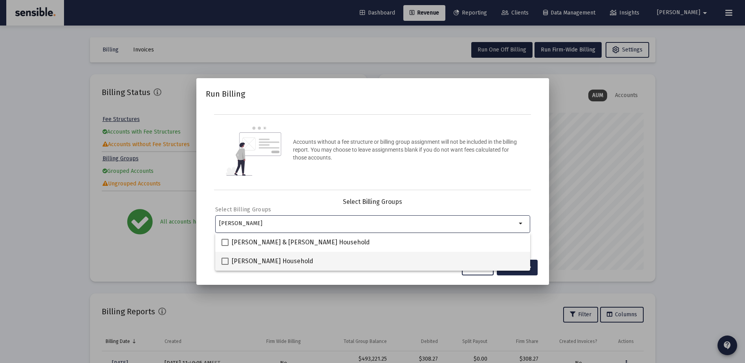
type input "[PERSON_NAME]"
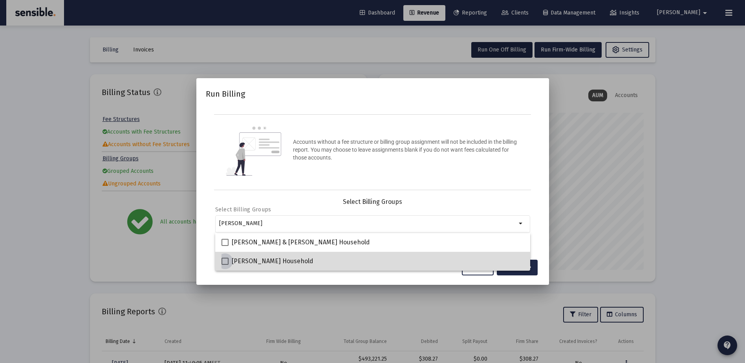
click at [223, 259] on span at bounding box center [225, 261] width 7 height 7
click at [225, 265] on input "[PERSON_NAME] Household" at bounding box center [225, 265] width 0 height 0
checkbox input "true"
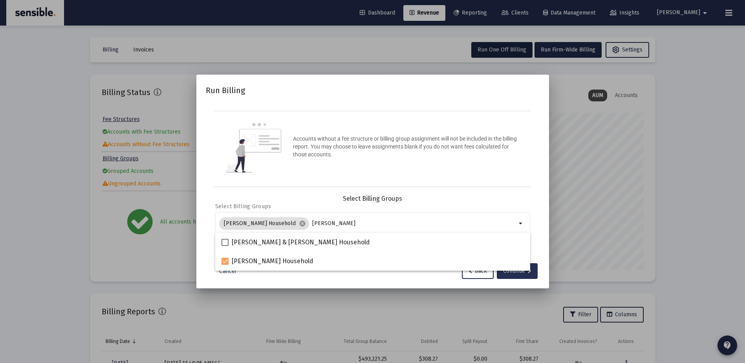
click at [510, 271] on div "Continue" at bounding box center [517, 271] width 28 height 16
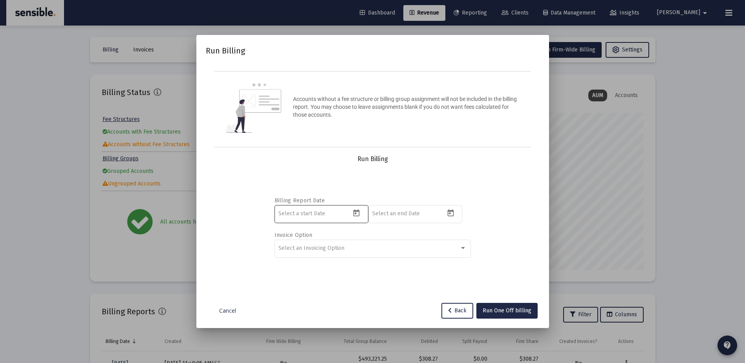
click at [359, 217] on icon "Open calendar" at bounding box center [356, 213] width 8 height 8
click at [361, 81] on button "Previous month" at bounding box center [361, 81] width 16 height 16
click at [316, 126] on div "1" at bounding box center [317, 132] width 14 height 14
type input "[DATE]"
click at [448, 214] on icon "Open calendar" at bounding box center [451, 213] width 8 height 8
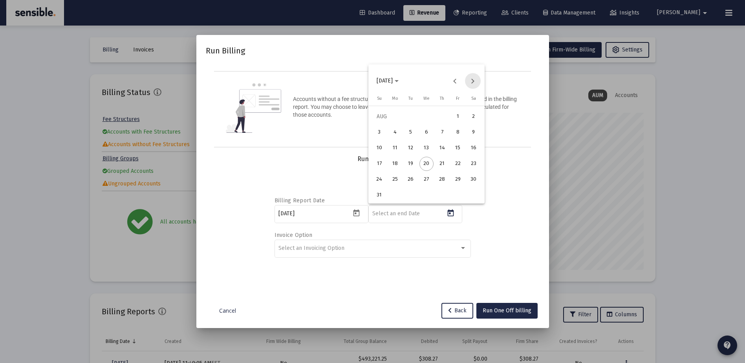
click at [475, 79] on button "Next month" at bounding box center [473, 81] width 16 height 16
click at [413, 194] on div "30" at bounding box center [411, 195] width 14 height 14
type input "[DATE]"
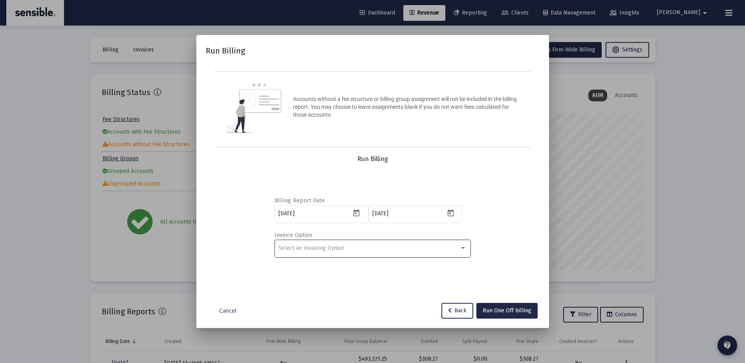
click at [351, 251] on div "Select an Invoicing Option" at bounding box center [372, 247] width 188 height 19
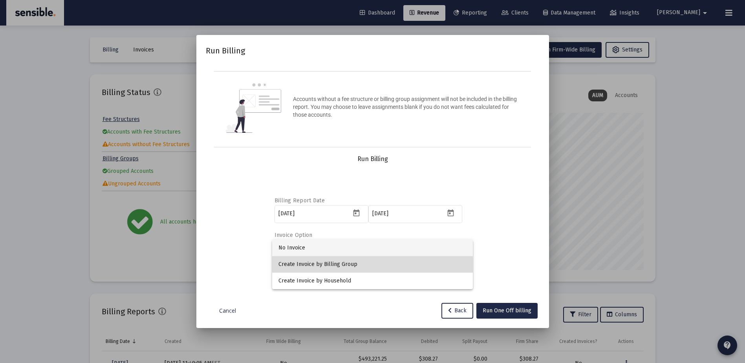
click at [349, 267] on span "Create Invoice by Billing Group" at bounding box center [372, 264] width 188 height 16
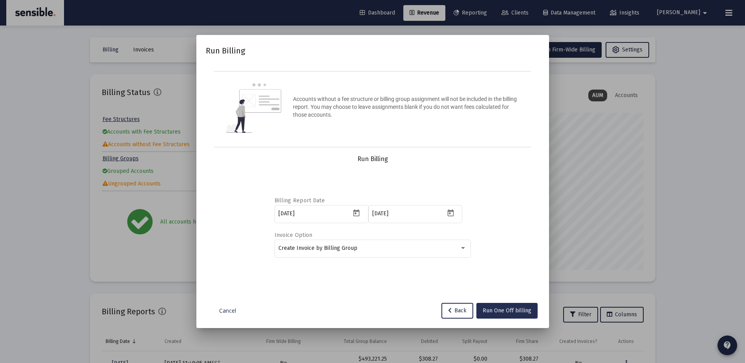
click at [486, 307] on span "Run One Off billing" at bounding box center [507, 310] width 49 height 7
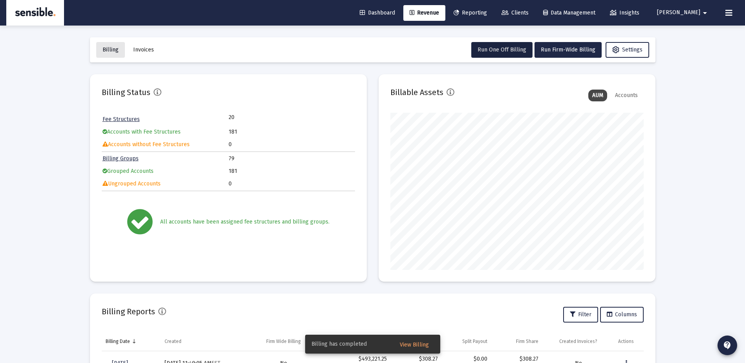
click at [112, 48] on span "Billing" at bounding box center [111, 49] width 16 height 7
click at [400, 310] on div "Billing Reports Filter Columns" at bounding box center [373, 314] width 542 height 19
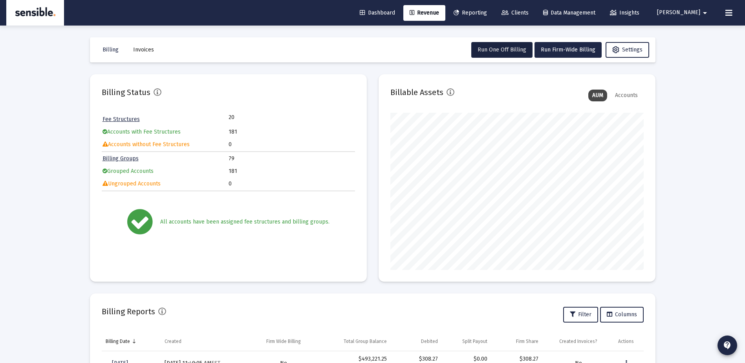
click at [400, 310] on div "Billing Reports Filter Columns" at bounding box center [373, 314] width 542 height 19
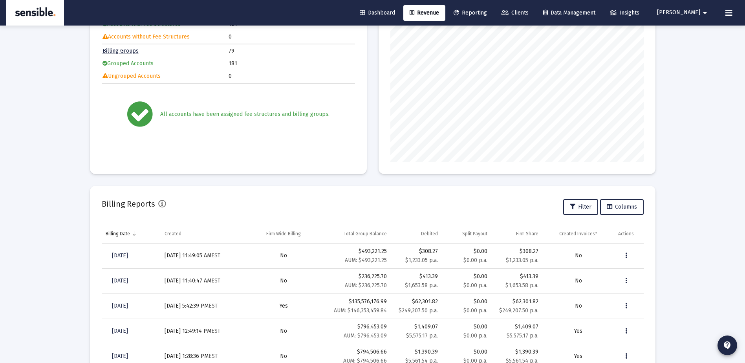
scroll to position [108, 0]
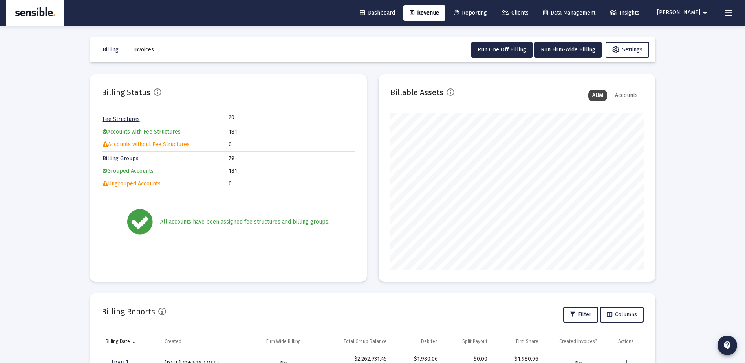
scroll to position [157, 253]
click at [109, 59] on mat-toolbar-row "Billing Invoices Run One Off Billing Run Firm-Wide Billing Settings" at bounding box center [373, 49] width 566 height 25
click at [529, 9] on span "Clients" at bounding box center [515, 12] width 27 height 7
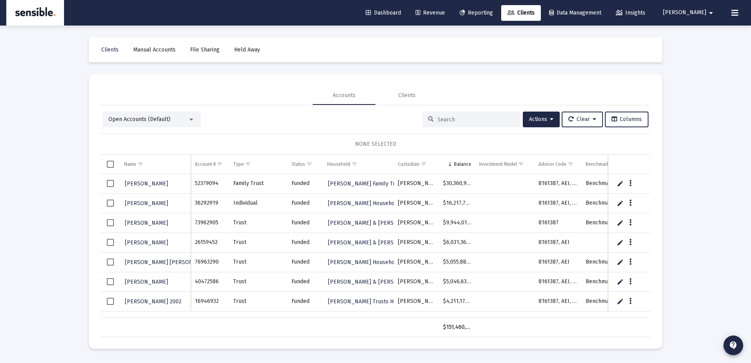
click at [451, 117] on input at bounding box center [476, 119] width 77 height 7
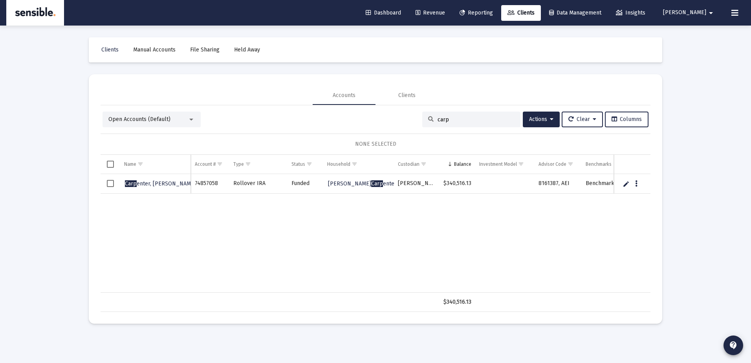
type input "carp"
click at [110, 185] on span "Select row" at bounding box center [110, 183] width 7 height 7
click at [537, 121] on span "Actions" at bounding box center [541, 119] width 24 height 7
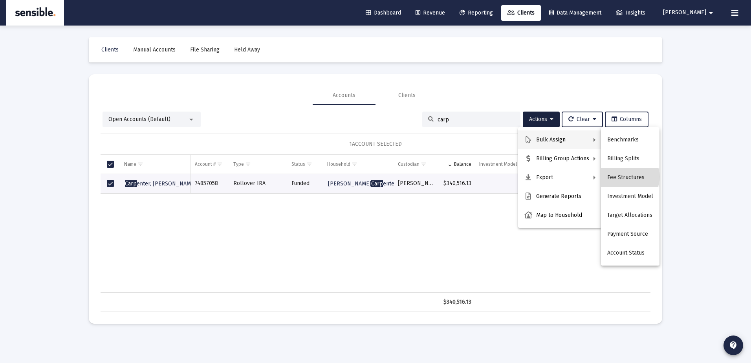
click at [620, 177] on button "Fee Structures" at bounding box center [630, 177] width 59 height 19
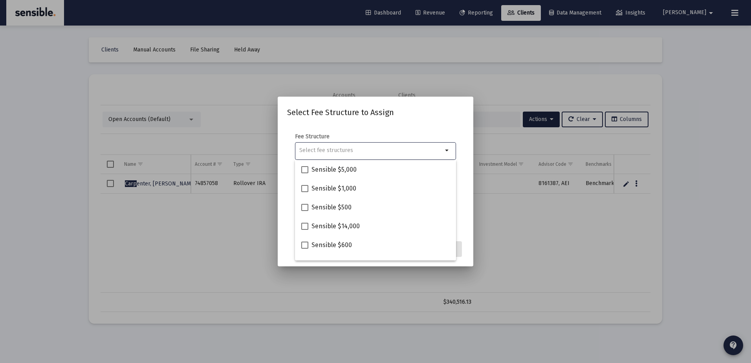
click at [397, 146] on div "Selection" at bounding box center [371, 150] width 146 height 9
type input "s"
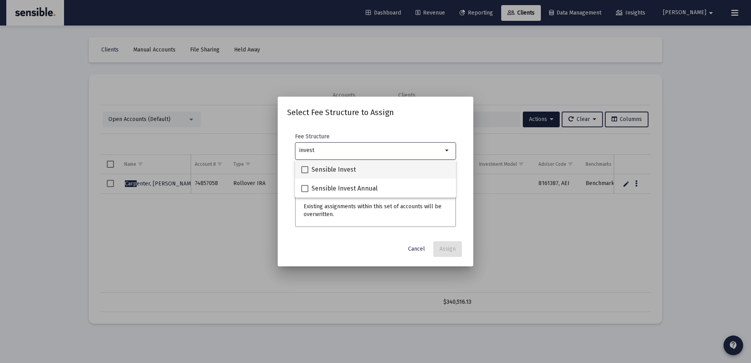
type input "invest"
click at [340, 169] on span "Sensible Invest" at bounding box center [333, 169] width 44 height 9
click at [305, 173] on input "Sensible Invest" at bounding box center [304, 173] width 0 height 0
checkbox input "true"
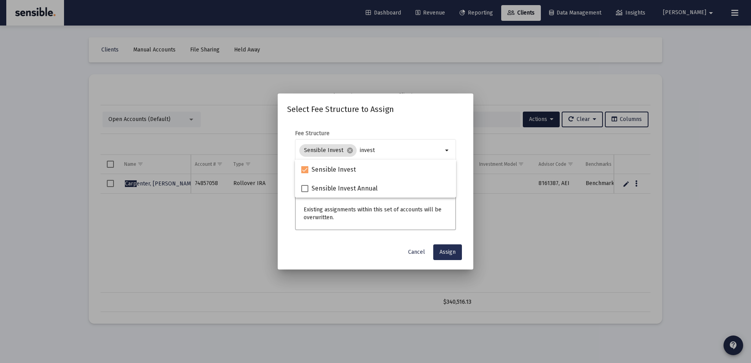
click at [445, 255] on span "Assign" at bounding box center [447, 252] width 16 height 7
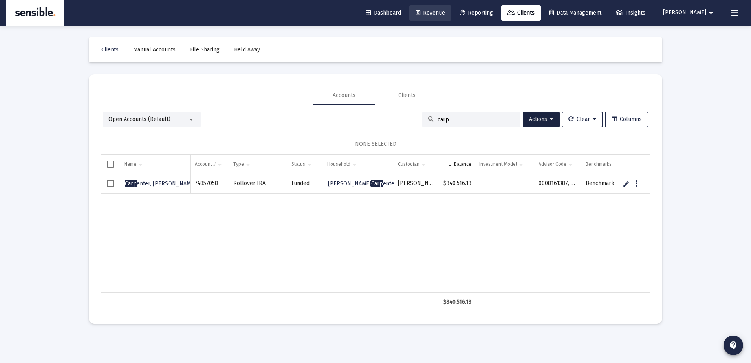
click at [445, 11] on span "Revenue" at bounding box center [430, 12] width 29 height 7
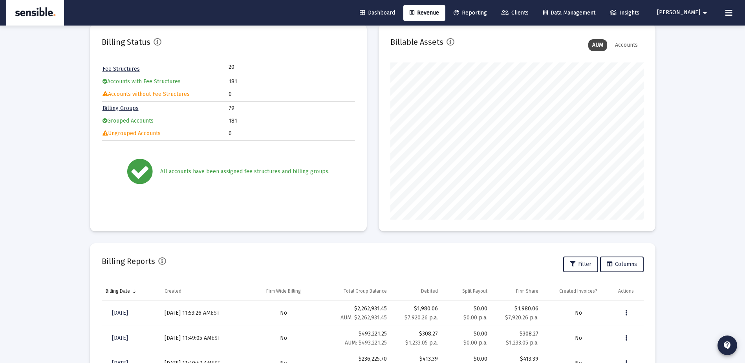
scroll to position [51, 0]
click at [439, 11] on span "Revenue" at bounding box center [424, 12] width 29 height 7
click at [395, 13] on span "Dashboard" at bounding box center [377, 12] width 35 height 7
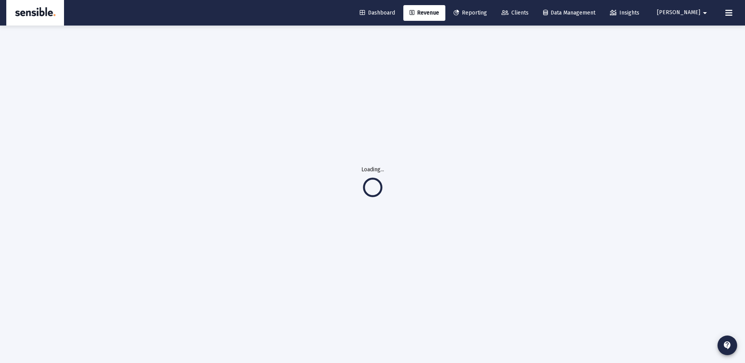
scroll to position [26, 0]
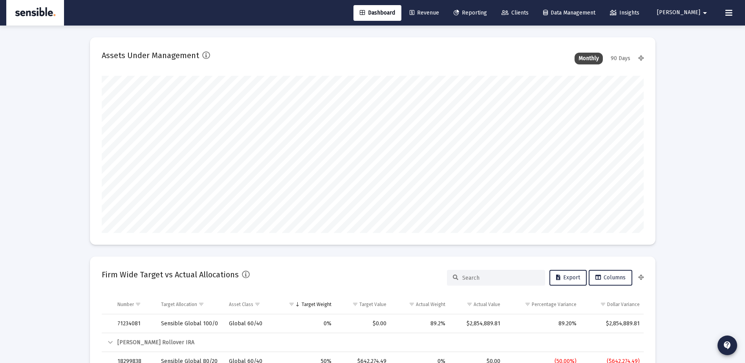
scroll to position [157, 292]
click at [439, 12] on span "Revenue" at bounding box center [424, 12] width 29 height 7
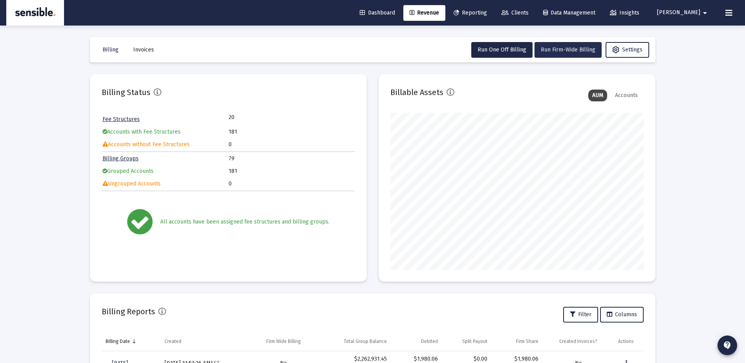
click at [547, 48] on span "Run Firm-Wide Billing" at bounding box center [568, 49] width 55 height 7
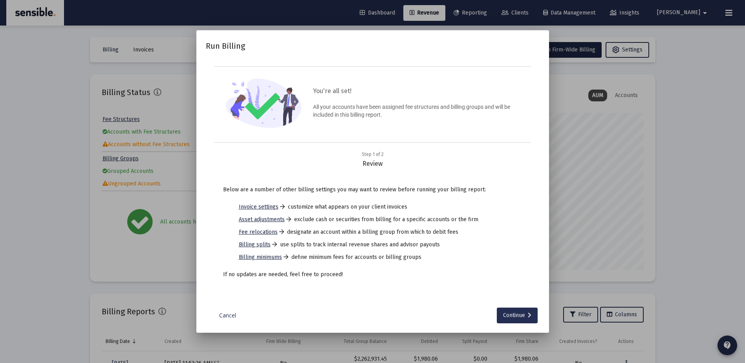
click at [517, 317] on div "Continue" at bounding box center [517, 316] width 28 height 16
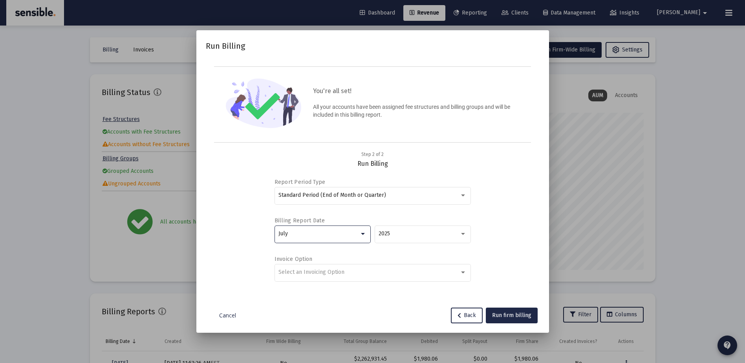
click at [364, 234] on div at bounding box center [363, 234] width 4 height 2
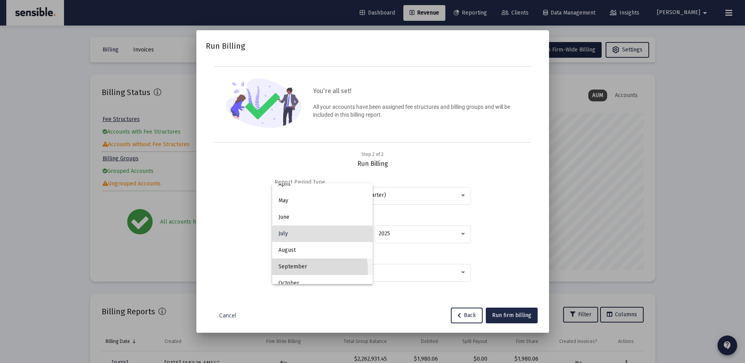
click at [313, 269] on span "September" at bounding box center [322, 266] width 88 height 16
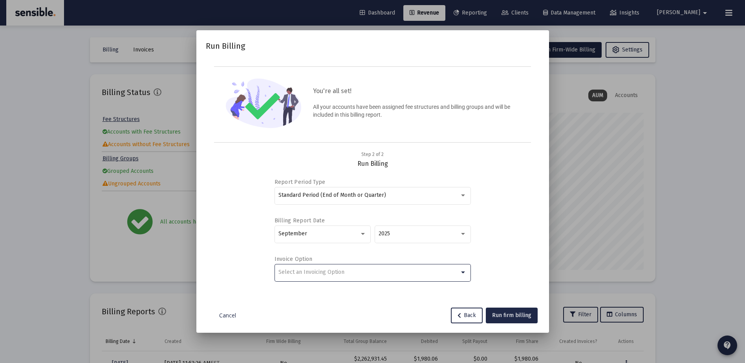
click at [395, 273] on div "Select an Invoicing Option" at bounding box center [368, 272] width 181 height 6
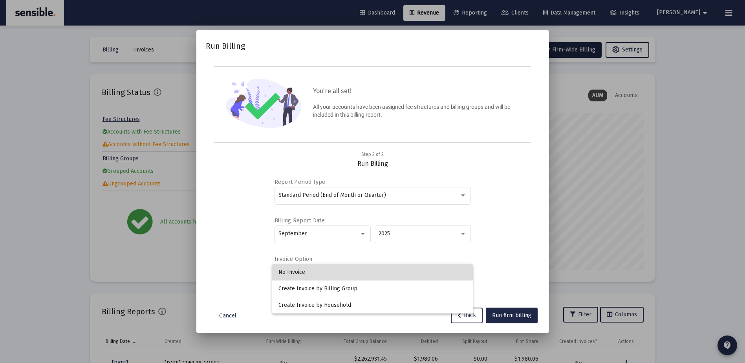
click at [298, 269] on span "No Invoice" at bounding box center [372, 272] width 188 height 16
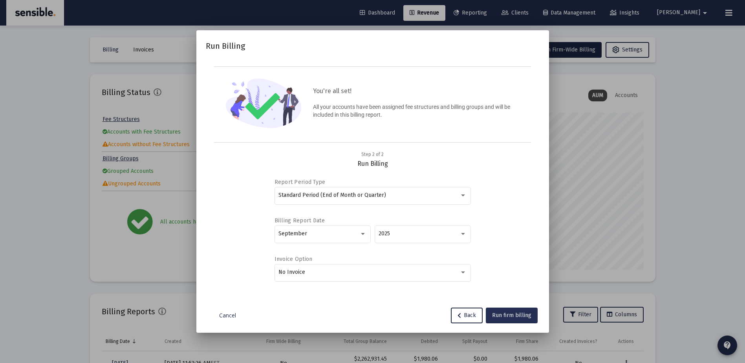
click at [496, 314] on span "Run firm billing" at bounding box center [511, 315] width 39 height 7
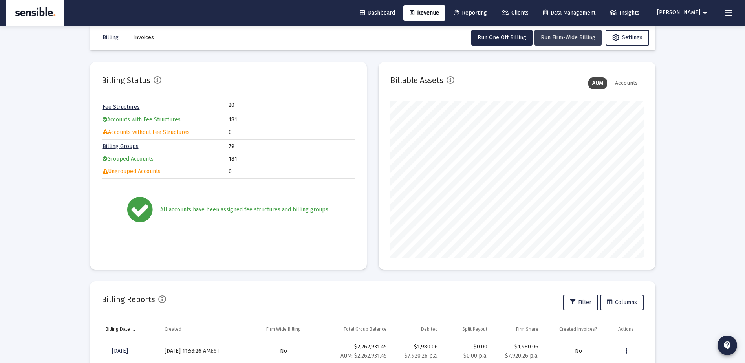
scroll to position [12, 0]
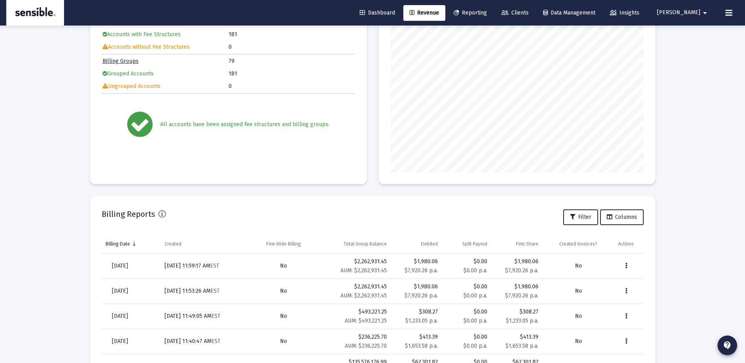
scroll to position [98, 0]
click at [624, 265] on button "Data grid" at bounding box center [626, 266] width 16 height 16
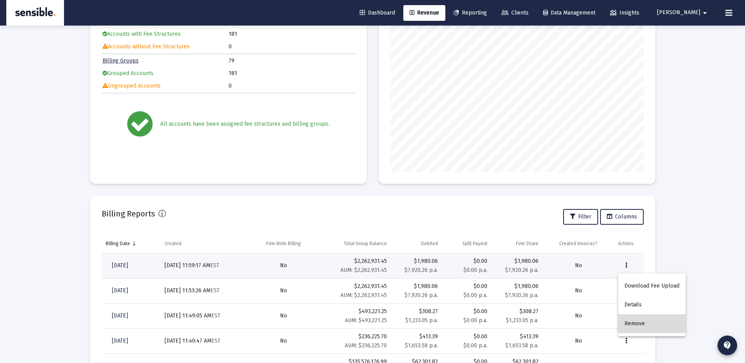
click at [634, 321] on button "Remove" at bounding box center [652, 323] width 68 height 19
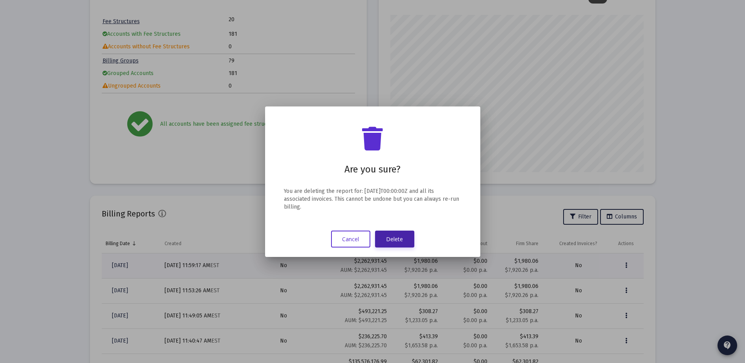
click at [396, 241] on button "Delete" at bounding box center [394, 239] width 39 height 17
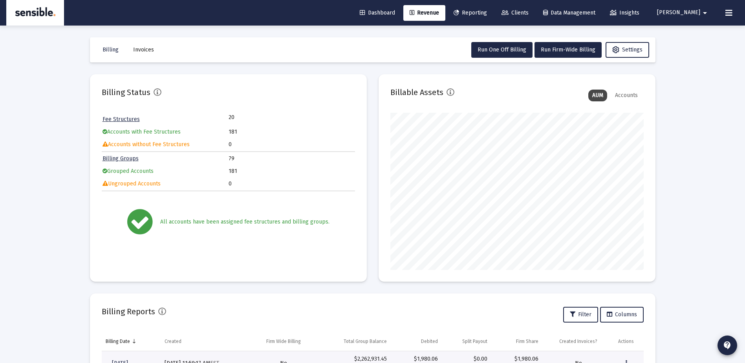
scroll to position [98, 0]
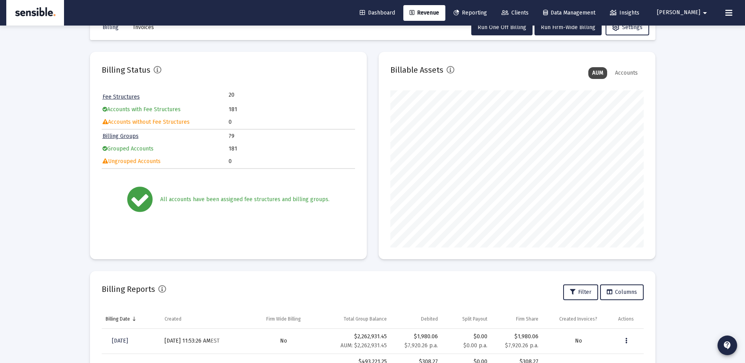
scroll to position [21, 0]
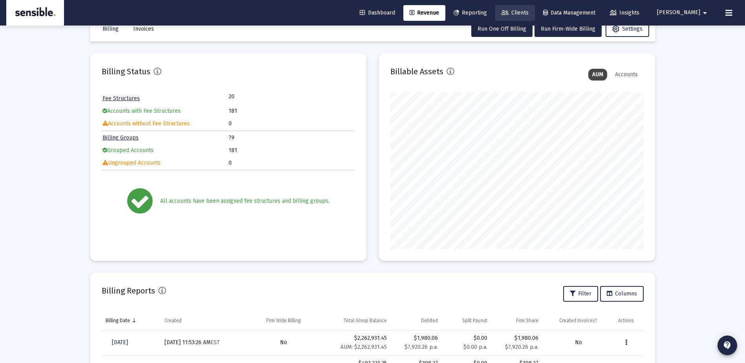
click at [529, 12] on span "Clients" at bounding box center [515, 12] width 27 height 7
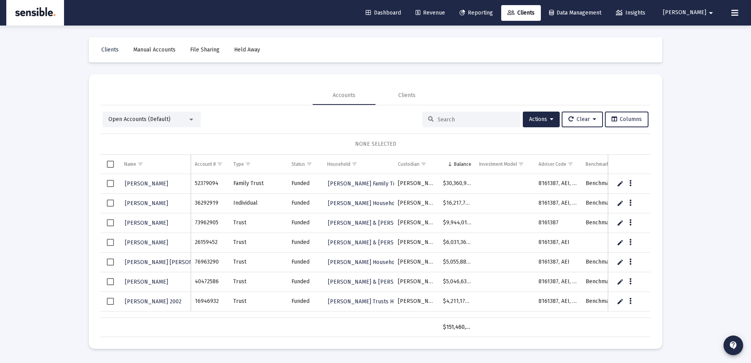
drag, startPoint x: 448, startPoint y: 125, endPoint x: 448, endPoint y: 117, distance: 7.9
click at [448, 117] on div at bounding box center [471, 120] width 98 height 16
click at [448, 117] on input at bounding box center [476, 119] width 77 height 7
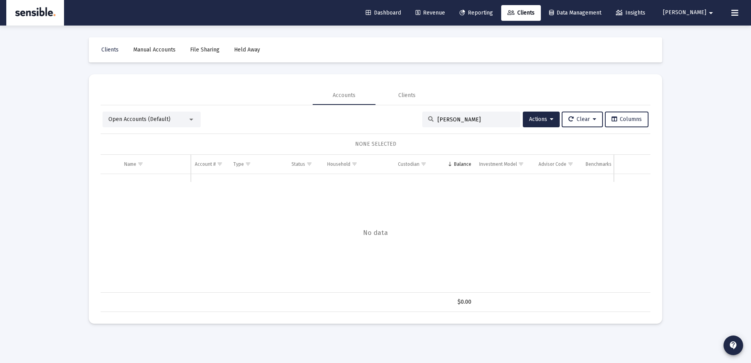
type input "baker"
click at [445, 11] on span "Revenue" at bounding box center [430, 12] width 29 height 7
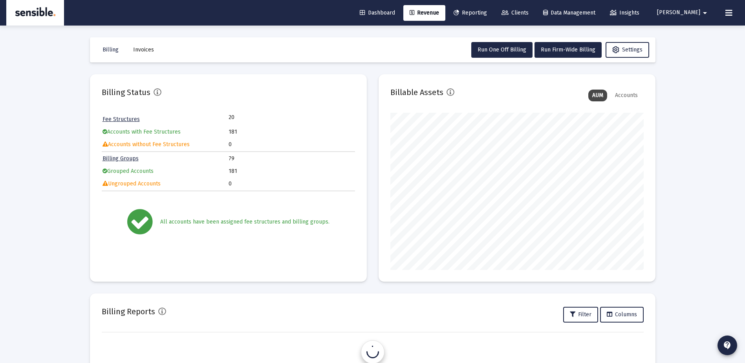
scroll to position [157, 253]
